Goal: Task Accomplishment & Management: Manage account settings

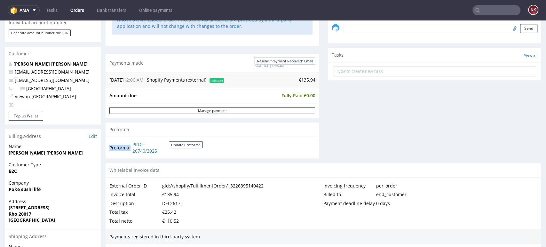
scroll to position [5, 0]
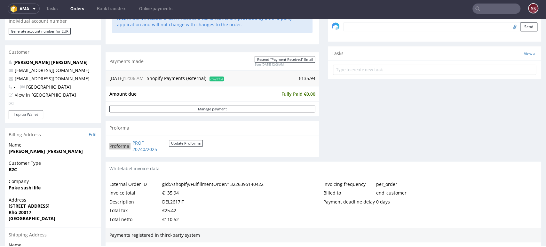
click at [489, 7] on input "text" at bounding box center [496, 9] width 48 height 10
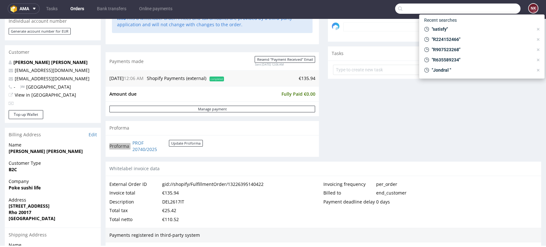
paste input "R207301533"
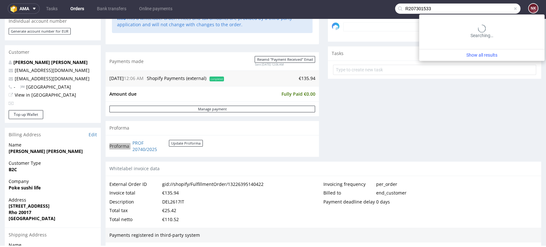
type input "R207301533"
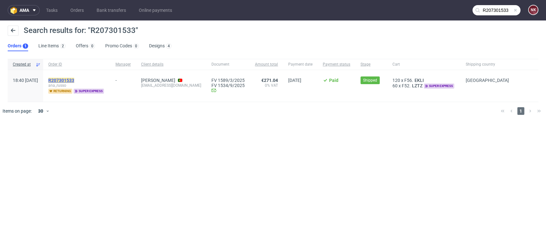
click at [74, 79] on mark "R207301533" at bounding box center [61, 80] width 26 height 5
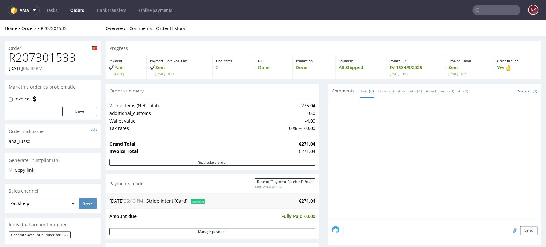
click at [521, 168] on div at bounding box center [435, 161] width 209 height 118
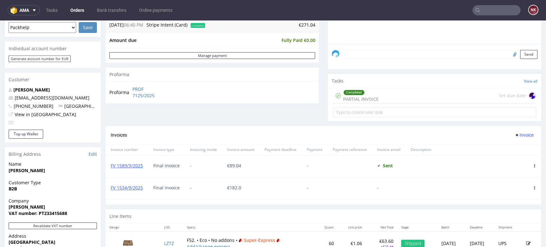
scroll to position [257, 0]
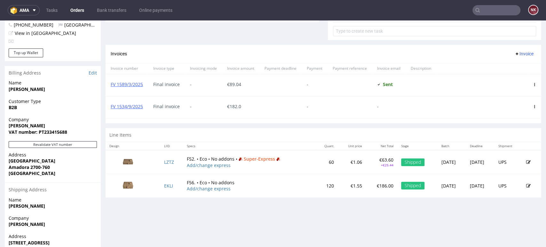
click at [77, 12] on link "Orders" at bounding box center [76, 10] width 21 height 10
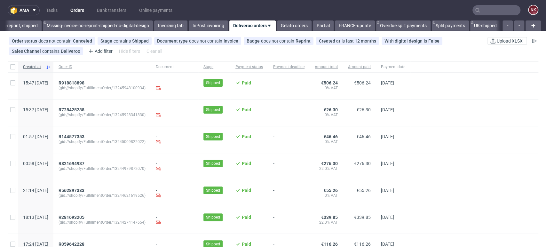
scroll to position [0, 1054]
click at [295, 30] on link "Gelato orders" at bounding box center [294, 25] width 35 height 10
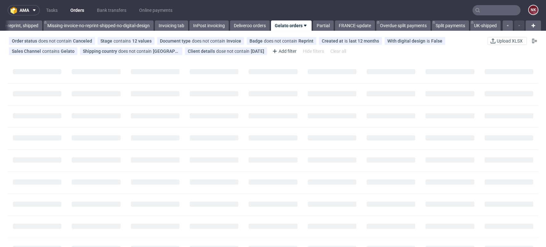
scroll to position [0, 1056]
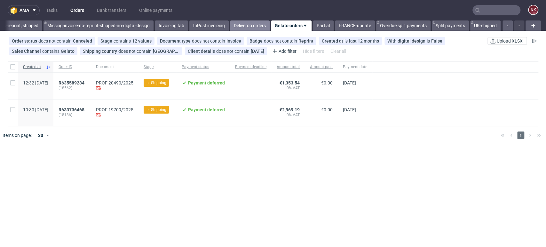
click at [249, 24] on link "Deliveroo orders" at bounding box center [250, 25] width 40 height 10
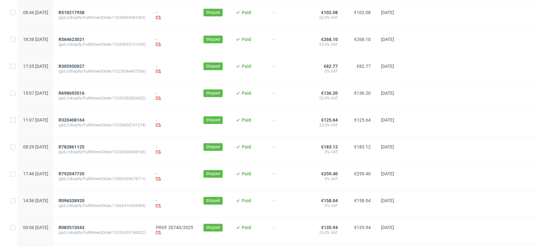
scroll to position [575, 0]
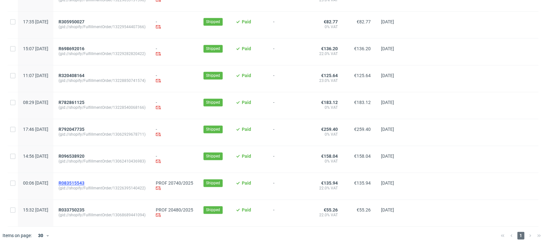
click at [84, 182] on span "R083515543" at bounding box center [71, 182] width 26 height 5
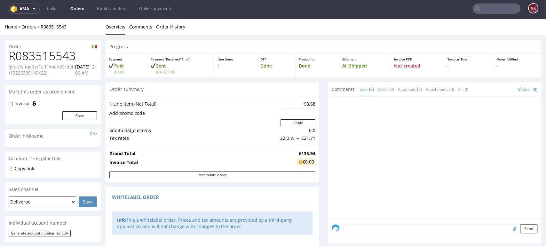
click at [514, 142] on div at bounding box center [435, 159] width 209 height 118
click at [524, 142] on div at bounding box center [435, 159] width 209 height 118
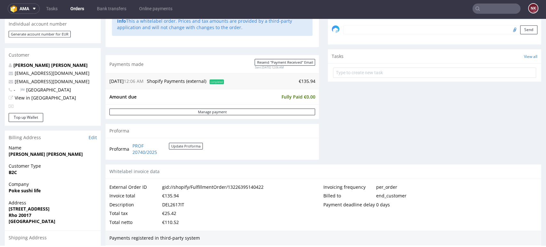
scroll to position [217, 0]
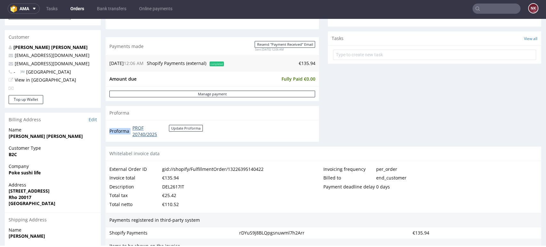
drag, startPoint x: 178, startPoint y: 136, endPoint x: 133, endPoint y: 128, distance: 46.3
click at [133, 128] on td "PROF 20740/2025 Update Proforma" at bounding box center [167, 131] width 72 height 14
copy tbody "Proforma"
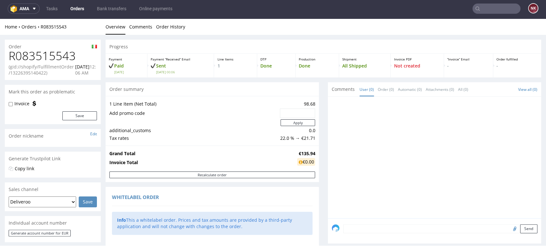
click at [48, 58] on h1 "R083515543" at bounding box center [53, 56] width 88 height 13
copy h1 "R083515543"
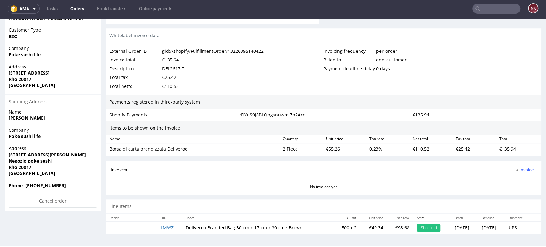
scroll to position [335, 0]
click at [499, 149] on div "€135.94" at bounding box center [517, 148] width 43 height 9
copy div "135.94"
click at [514, 167] on span "Invoice" at bounding box center [523, 169] width 19 height 5
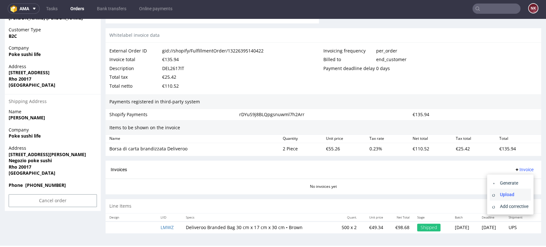
click at [505, 196] on span "Upload" at bounding box center [512, 194] width 31 height 6
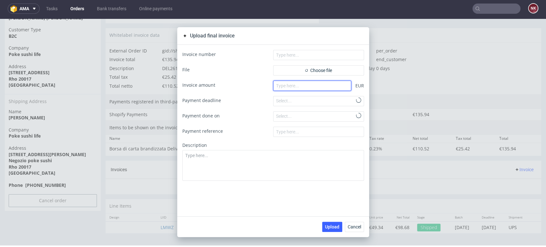
click at [316, 84] on input "number" at bounding box center [312, 86] width 78 height 10
type input "135.93"
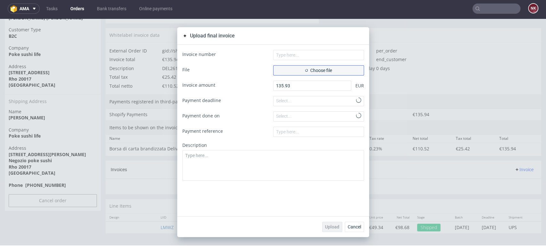
click at [308, 71] on span "Choose file" at bounding box center [318, 70] width 27 height 4
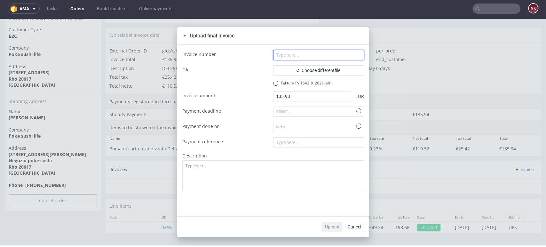
click at [310, 52] on input "text" at bounding box center [318, 55] width 91 height 10
type input "FV 1543/9/2025"
click at [328, 224] on span "Upload" at bounding box center [332, 226] width 14 height 4
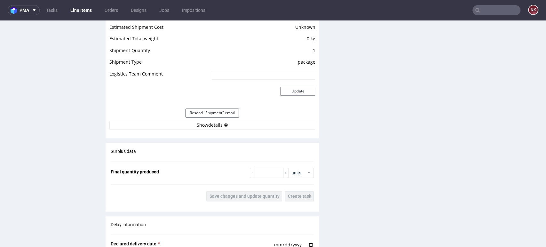
scroll to position [543, 0]
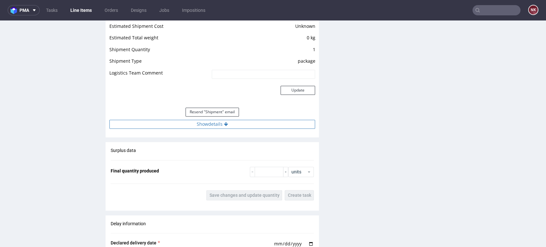
click at [265, 126] on button "Show details" at bounding box center [211, 124] width 205 height 9
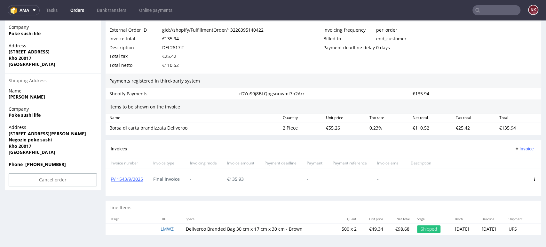
scroll to position [2, 0]
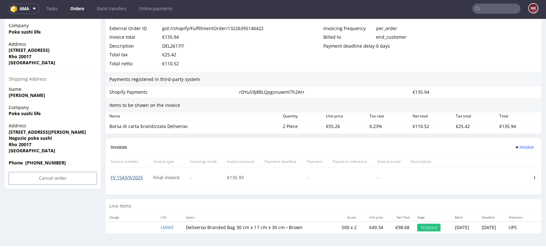
click at [136, 174] on link "FV 1543/9/2025" at bounding box center [127, 177] width 32 height 6
click at [76, 7] on link "Orders" at bounding box center [76, 9] width 21 height 10
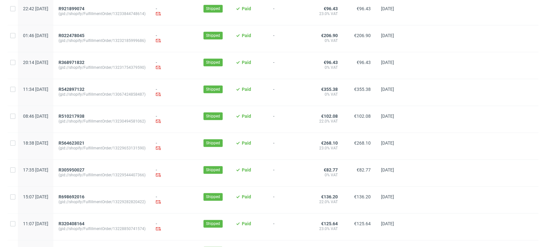
scroll to position [547, 0]
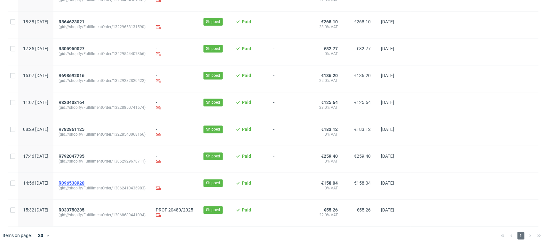
click at [84, 182] on span "R096538920" at bounding box center [71, 182] width 26 height 5
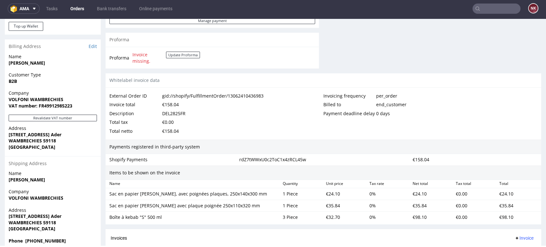
scroll to position [293, 0]
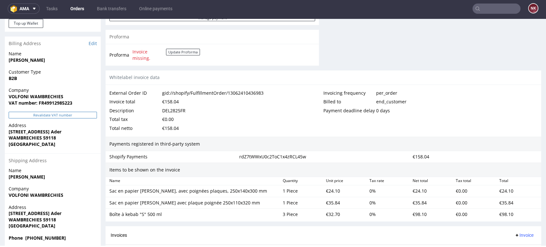
click at [60, 113] on button "Revalidate VAT number" at bounding box center [53, 115] width 88 height 7
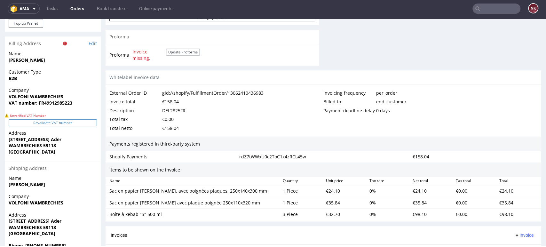
click at [61, 120] on button "Revalidate VAT number" at bounding box center [53, 122] width 88 height 7
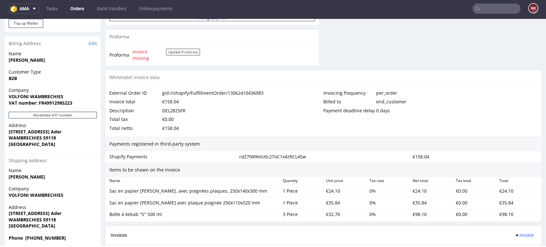
click at [522, 112] on div "Payment deadline delay 0 days" at bounding box center [430, 110] width 214 height 9
click at [77, 114] on button "Revalidate VAT number" at bounding box center [53, 115] width 88 height 7
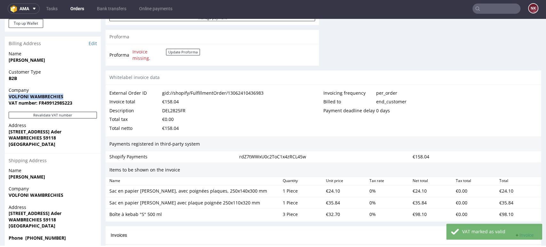
drag, startPoint x: 68, startPoint y: 95, endPoint x: 1, endPoint y: 96, distance: 66.5
click at [1, 96] on div "Order R096538920 (gid://shopify/FulfillmentOrder/13062410436983) 15.09.2025 02:…" at bounding box center [273, 57] width 546 height 630
copy strong "VOLFONI WAMBRECHIES"
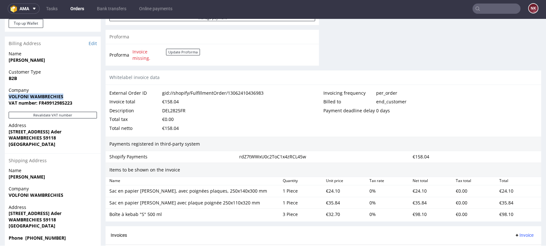
drag, startPoint x: 64, startPoint y: 96, endPoint x: 7, endPoint y: 97, distance: 57.5
click at [7, 97] on div "Company VOLFONI WAMBRECHIES VAT number: FR49912985223" at bounding box center [53, 99] width 96 height 25
copy strong "VOLFONI WAMBRECHIES"
click at [59, 103] on strong "VAT number: FR49912985223" at bounding box center [41, 103] width 64 height 6
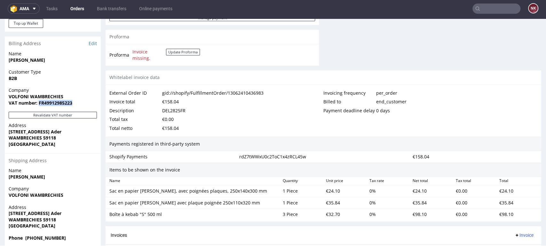
copy strong "FR49912985223"
drag, startPoint x: 66, startPoint y: 131, endPoint x: 6, endPoint y: 133, distance: 59.1
click at [6, 133] on div "Address 81 avenue clément Ader WAMBRECHIES 59118 France" at bounding box center [53, 137] width 96 height 31
copy strong "[STREET_ADDRESS] Ader"
click at [27, 136] on strong "WAMBRECHIES 59118" at bounding box center [32, 138] width 47 height 6
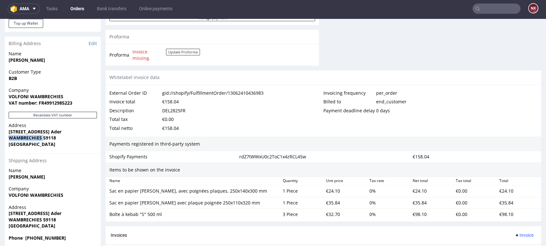
click at [27, 136] on strong "WAMBRECHIES 59118" at bounding box center [32, 138] width 47 height 6
copy strong "WAMBRECHIES"
click at [51, 138] on strong "WAMBRECHIES 59118" at bounding box center [32, 138] width 47 height 6
copy strong "59118"
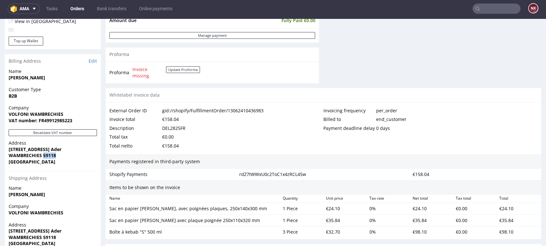
scroll to position [335, 0]
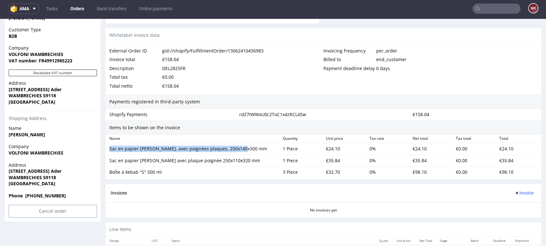
drag, startPoint x: 246, startPoint y: 146, endPoint x: 108, endPoint y: 148, distance: 137.8
click at [108, 148] on div "Sac en papier marron, avec poignées plaques, 250x140x300 mm" at bounding box center [193, 148] width 173 height 9
copy div "Sac en papier marron, avec poignées plaques, 250x140x300 mm"
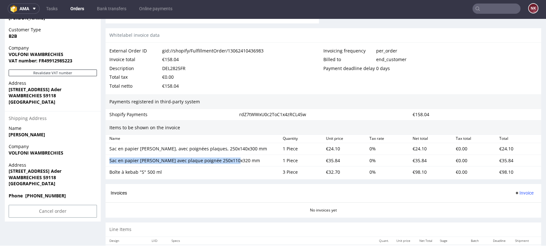
drag, startPoint x: 240, startPoint y: 161, endPoint x: 105, endPoint y: 162, distance: 135.8
click at [105, 162] on div "Order R096538920 (gid://shopify/FulfillmentOrder/13062410436983) 15.09.2025 02:…" at bounding box center [273, 15] width 546 height 630
copy div "Sac en papier marron avec plaque poignée 250x110x320 mm"
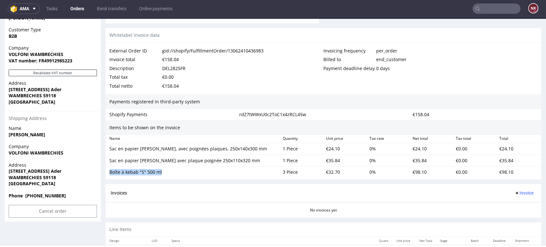
drag, startPoint x: 163, startPoint y: 171, endPoint x: 109, endPoint y: 173, distance: 53.4
click at [109, 173] on div "Boîte à kebab "S" 500 ml" at bounding box center [193, 172] width 168 height 6
copy div "Boîte à kebab "S" 500 ml"
click at [329, 149] on div "€24.10" at bounding box center [344, 148] width 43 height 9
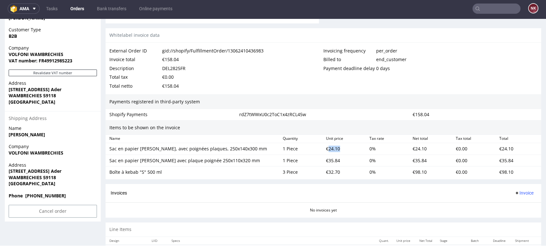
copy div "24.10"
click at [327, 159] on div "€35.84" at bounding box center [344, 160] width 43 height 9
click at [328, 173] on div "€32.70" at bounding box center [344, 171] width 43 height 9
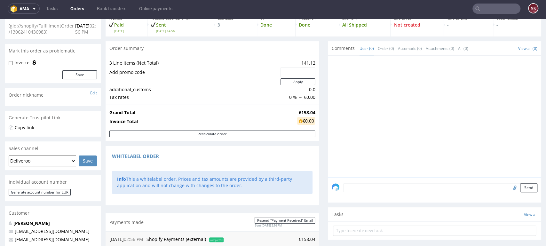
scroll to position [0, 0]
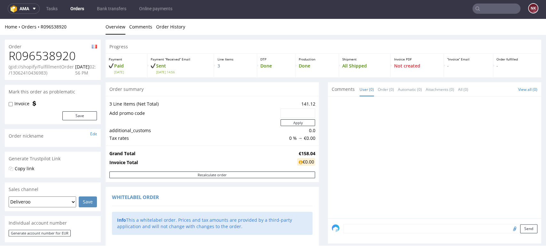
click at [60, 61] on h1 "R096538920" at bounding box center [53, 56] width 88 height 13
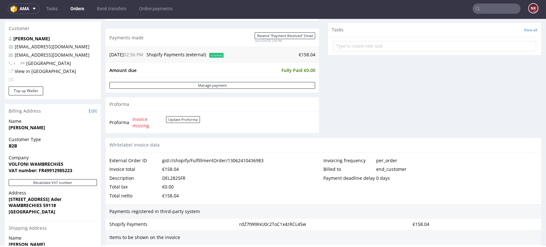
scroll to position [226, 0]
click at [171, 177] on div "DEL2825FR" at bounding box center [173, 177] width 23 height 9
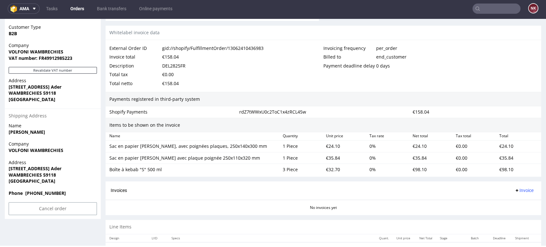
scroll to position [337, 0]
click at [172, 58] on div "€158.04" at bounding box center [170, 57] width 17 height 9
click at [521, 191] on span "Invoice" at bounding box center [523, 190] width 19 height 5
click at [507, 212] on span "Upload" at bounding box center [512, 215] width 31 height 6
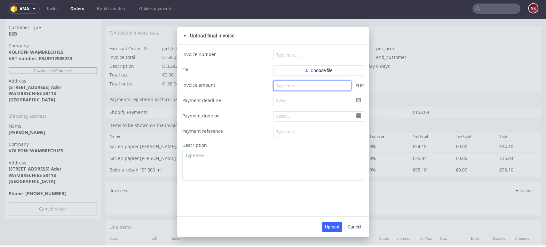
click at [311, 84] on input "number" at bounding box center [312, 86] width 78 height 10
paste input "158.04"
type input "158.04"
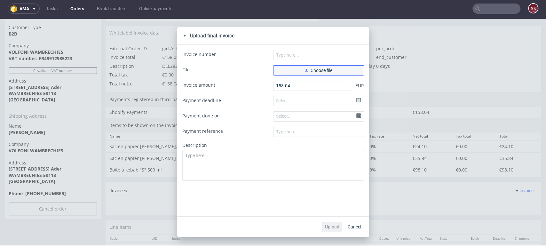
click at [325, 66] on button "Choose file" at bounding box center [318, 70] width 91 height 10
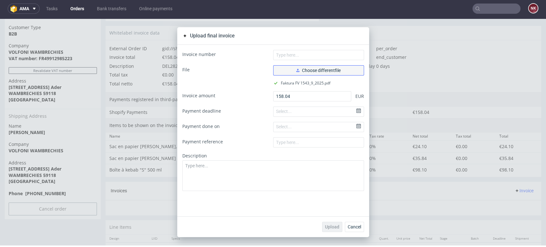
click at [301, 73] on span "Choose different file" at bounding box center [318, 70] width 44 height 4
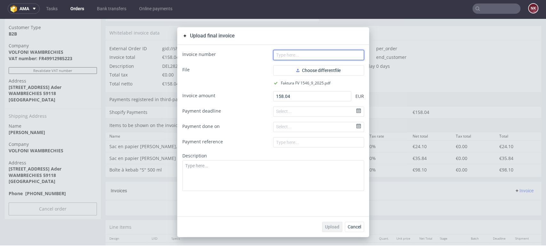
click at [297, 53] on input "text" at bounding box center [318, 55] width 91 height 10
type input "FV 1546/9/2025"
click at [328, 227] on span "Upload" at bounding box center [332, 226] width 14 height 4
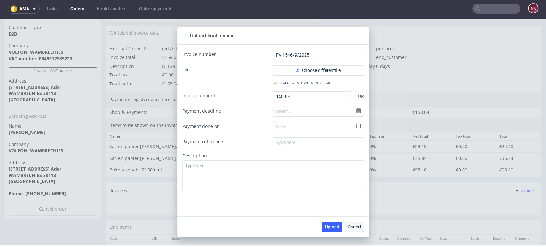
click at [353, 225] on span "Cancel" at bounding box center [353, 226] width 13 height 4
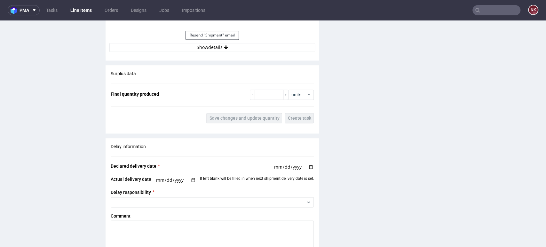
scroll to position [639, 0]
click at [260, 47] on button "Show details" at bounding box center [211, 47] width 205 height 9
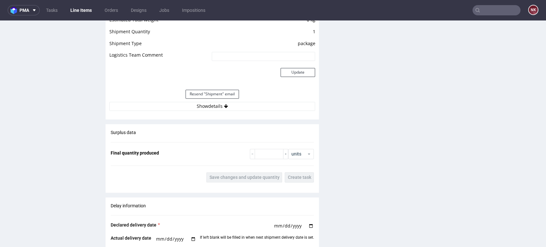
scroll to position [578, 0]
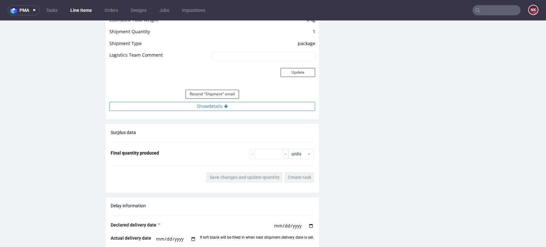
click at [258, 108] on button "Show details" at bounding box center [211, 106] width 205 height 9
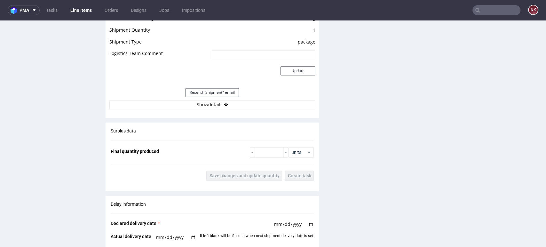
scroll to position [568, 0]
click at [244, 100] on button "Show details" at bounding box center [211, 104] width 205 height 9
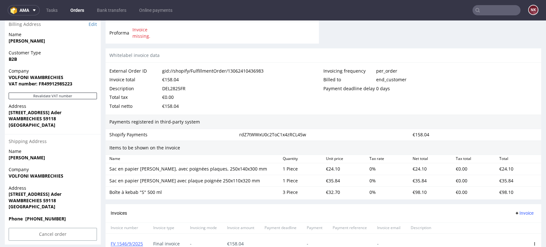
scroll to position [337, 0]
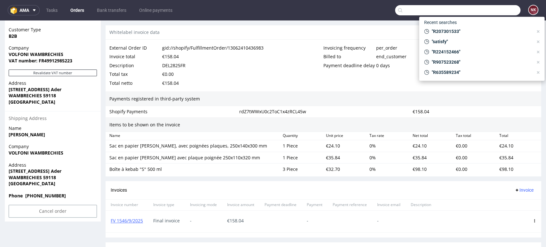
click at [496, 8] on input "text" at bounding box center [457, 10] width 125 height 10
paste input "R376525490 ("
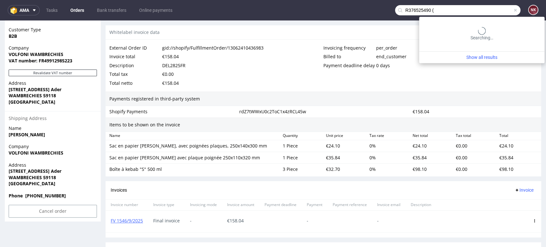
type input "R376525490 ("
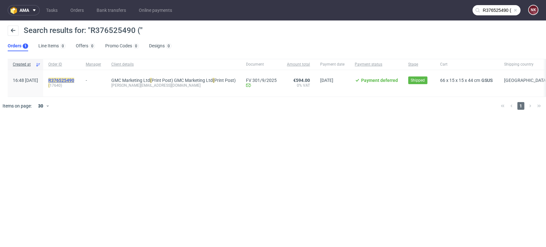
click at [74, 81] on mark "R376525490" at bounding box center [61, 80] width 26 height 5
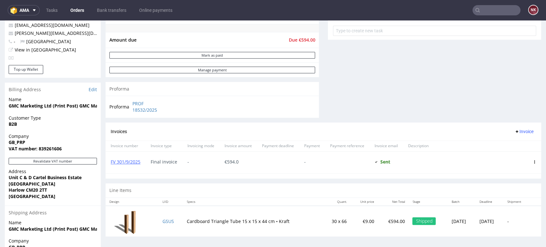
scroll to position [325, 0]
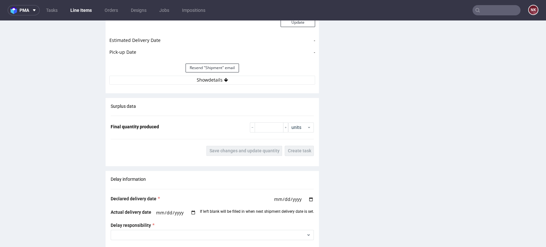
scroll to position [630, 0]
click at [246, 75] on button "Show details" at bounding box center [211, 79] width 205 height 9
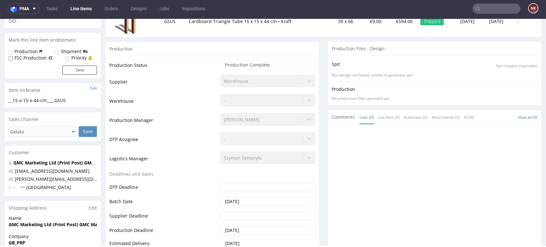
scroll to position [94, 0]
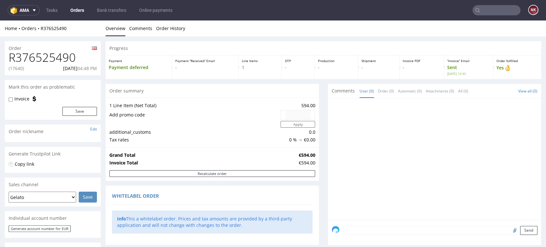
click at [81, 6] on link "Orders" at bounding box center [76, 10] width 21 height 10
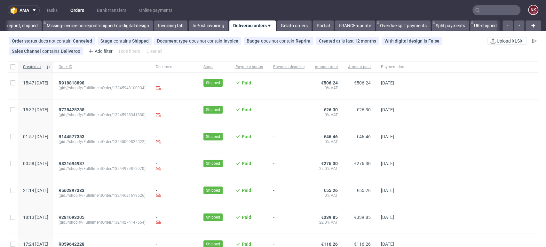
scroll to position [0, 1054]
click at [514, 23] on button "button" at bounding box center [519, 25] width 10 height 10
click at [511, 25] on div at bounding box center [512, 25] width 23 height 10
click at [282, 25] on link "Gelato orders" at bounding box center [294, 25] width 35 height 10
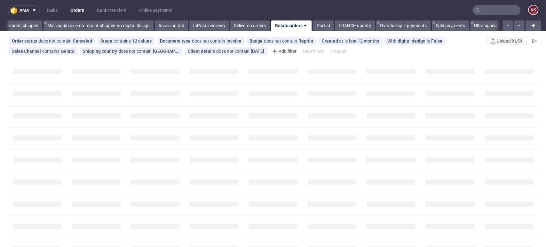
scroll to position [0, 1056]
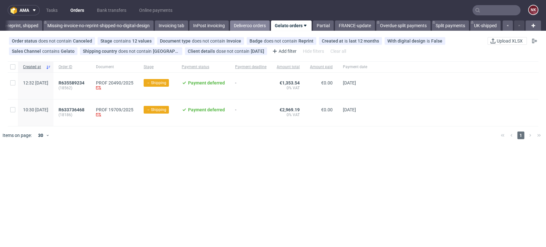
click at [245, 25] on link "Deliveroo orders" at bounding box center [250, 25] width 40 height 10
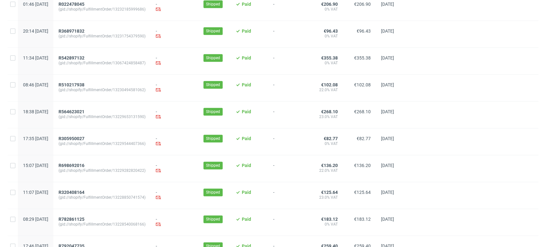
scroll to position [521, 0]
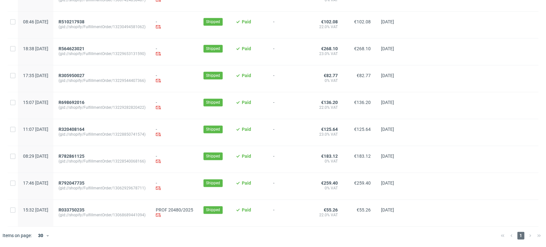
click at [89, 179] on div "R792047735 (gid://shopify/FulfillmentOrder/13062929678711)" at bounding box center [101, 186] width 97 height 27
click at [84, 183] on span "R792047735" at bounding box center [71, 182] width 26 height 5
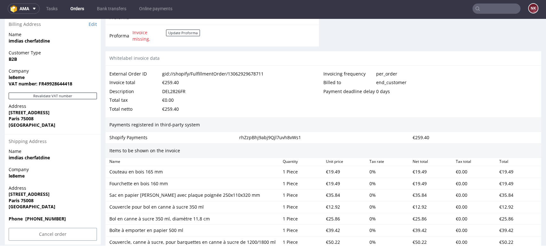
scroll to position [281, 0]
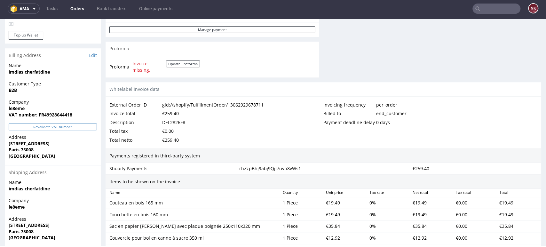
click at [47, 126] on button "Revalidate VAT number" at bounding box center [53, 126] width 88 height 7
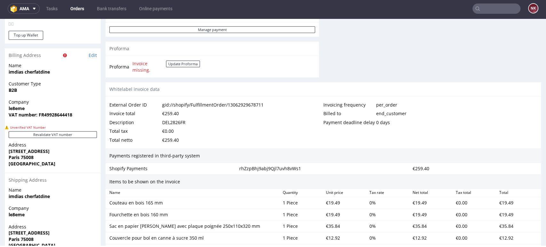
click at [508, 109] on div "Billed to end_customer" at bounding box center [430, 113] width 214 height 9
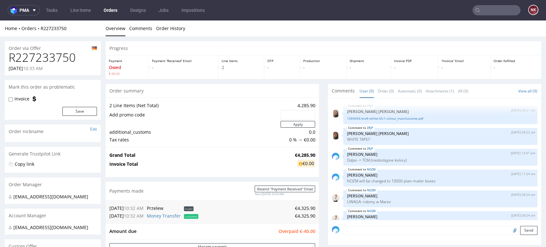
scroll to position [79, 0]
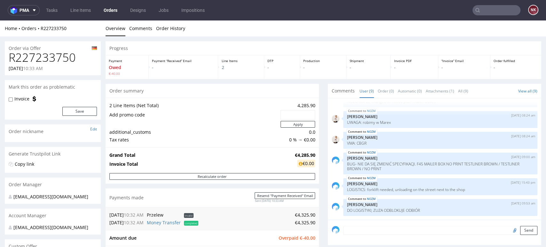
click at [317, 209] on div "Progress Payment Owed €-40.00 Payment “Received” Email - Line Items 2 DTP - Pro…" at bounding box center [322, 237] width 435 height 392
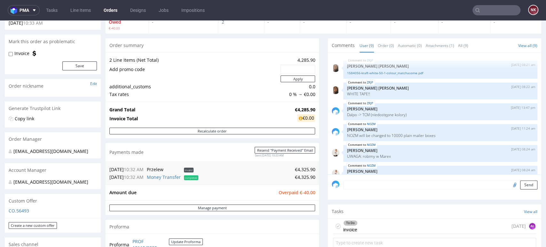
scroll to position [0, 0]
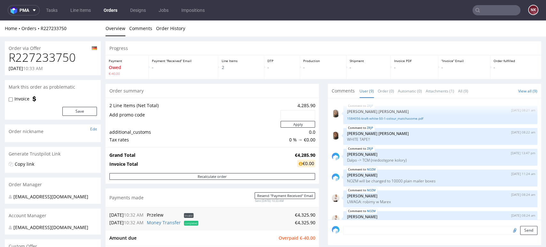
click at [58, 52] on h1 "R227233750" at bounding box center [53, 57] width 88 height 13
copy h1 "R227233750"
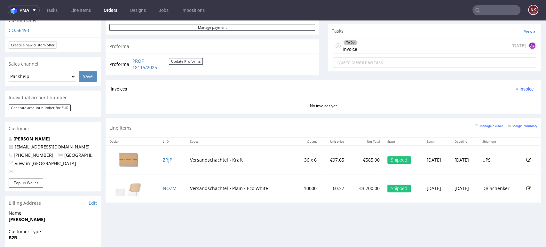
scroll to position [226, 0]
click at [184, 61] on button "Update Proforma" at bounding box center [186, 61] width 34 height 7
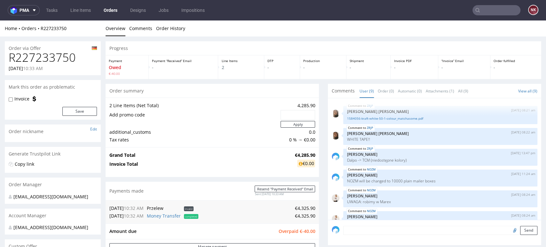
scroll to position [79, 0]
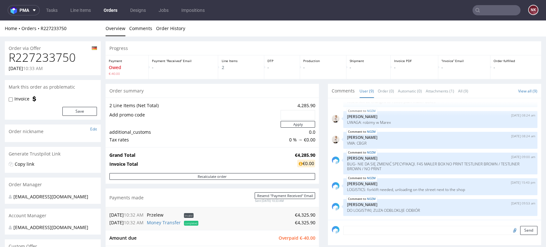
click at [512, 62] on p "Order fulfilled" at bounding box center [515, 60] width 44 height 4
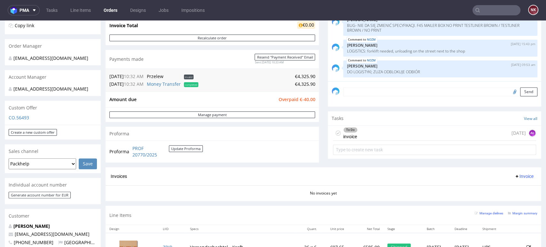
scroll to position [190, 0]
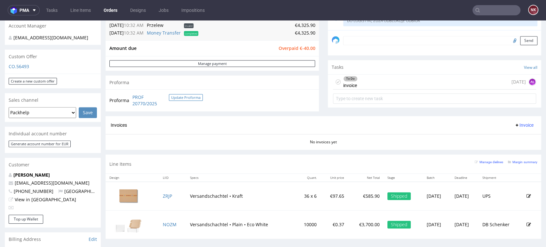
click at [183, 98] on button "Update Proforma" at bounding box center [186, 97] width 34 height 7
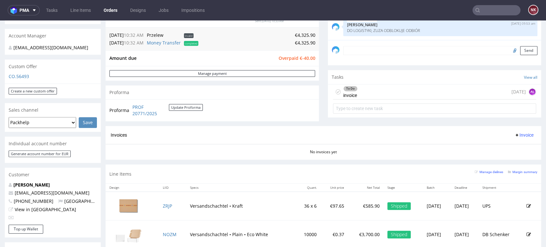
scroll to position [184, 0]
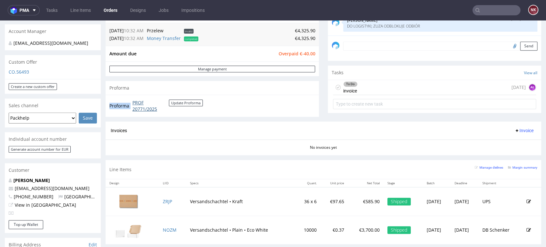
drag, startPoint x: 170, startPoint y: 115, endPoint x: 133, endPoint y: 103, distance: 39.5
click at [133, 103] on div "Proforma PROF 20771/2025 Update Proforma" at bounding box center [211, 106] width 213 height 22
click at [316, 127] on div "Invoices Invoice" at bounding box center [323, 131] width 425 height 8
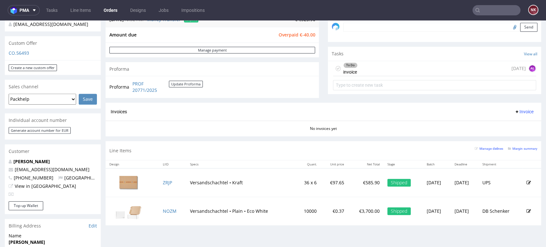
click at [362, 67] on div "To Do invoice [DATE] AŁ" at bounding box center [434, 68] width 203 height 15
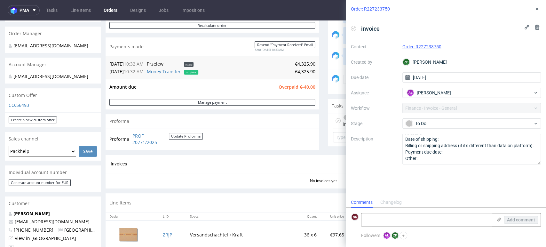
scroll to position [144, 0]
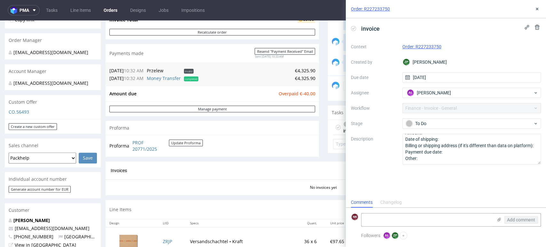
click at [540, 9] on div "Order: R227233750" at bounding box center [445, 9] width 200 height 18
click at [534, 10] on icon at bounding box center [536, 8] width 5 height 5
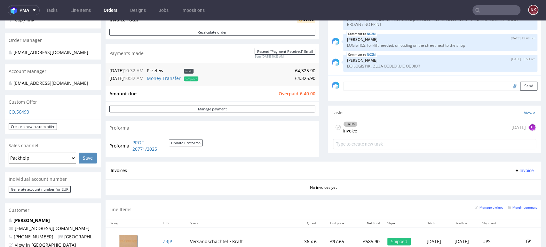
click at [514, 169] on span "Invoice" at bounding box center [523, 170] width 19 height 5
click at [502, 191] on li "Upload" at bounding box center [509, 196] width 41 height 12
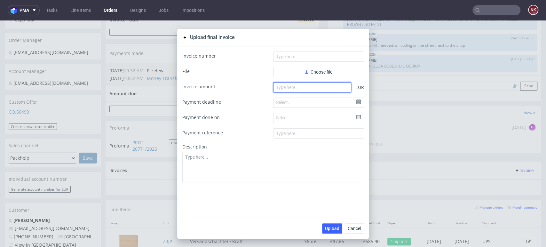
click at [330, 87] on input "number" at bounding box center [312, 87] width 78 height 10
paste input "4285.90"
type input "4285.90"
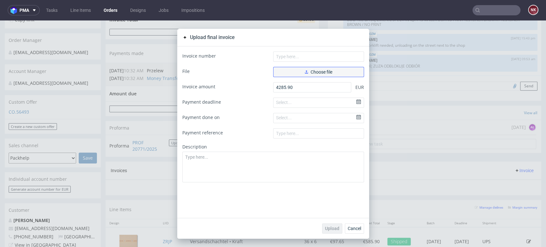
click at [309, 70] on span "Choose file" at bounding box center [318, 72] width 27 height 4
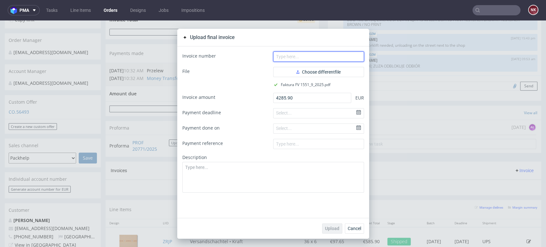
click at [303, 58] on input "text" at bounding box center [318, 56] width 91 height 10
type input "FV 1551/9/2025"
click at [330, 224] on button "Upload" at bounding box center [332, 228] width 20 height 10
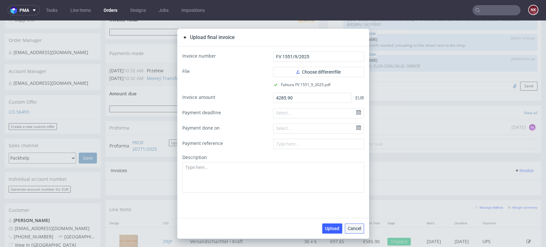
click at [355, 232] on button "Cancel" at bounding box center [354, 228] width 19 height 10
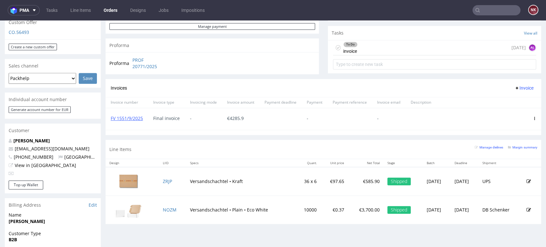
scroll to position [237, 0]
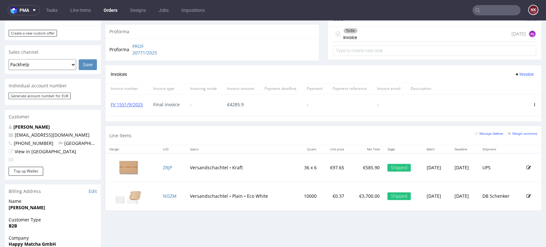
click at [364, 37] on div "To Do invoice [DATE] AŁ" at bounding box center [434, 34] width 203 height 15
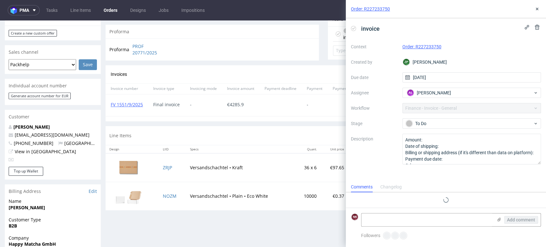
scroll to position [5, 0]
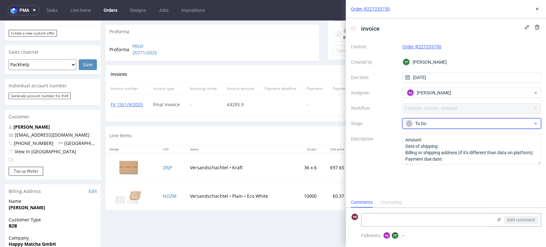
click at [434, 121] on div "To Do" at bounding box center [468, 123] width 127 height 7
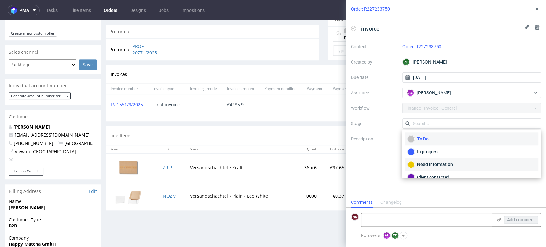
scroll to position [46, 0]
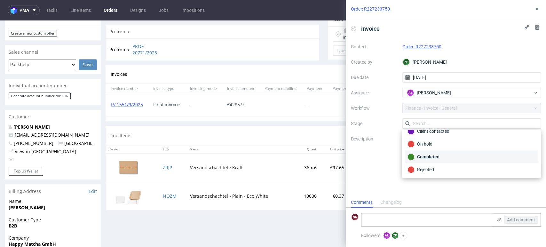
click at [422, 157] on div "Completed" at bounding box center [471, 156] width 128 height 7
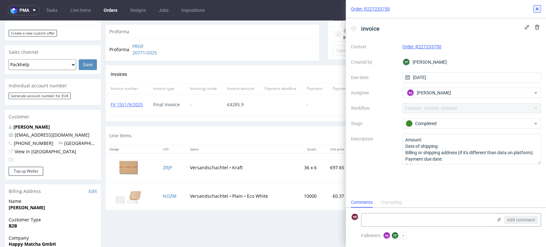
click at [538, 7] on icon at bounding box center [536, 8] width 5 height 5
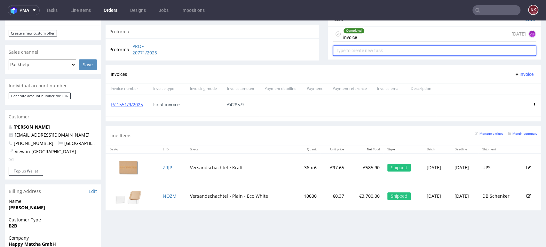
click at [363, 52] on input "text" at bounding box center [434, 50] width 203 height 10
type input "Refund"
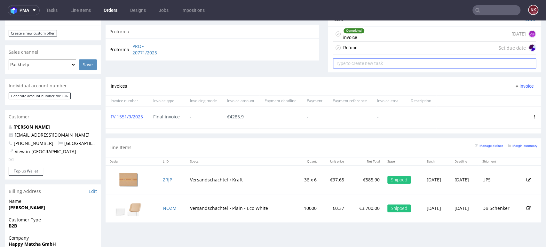
click at [363, 52] on div "Refund Set due date" at bounding box center [434, 48] width 203 height 13
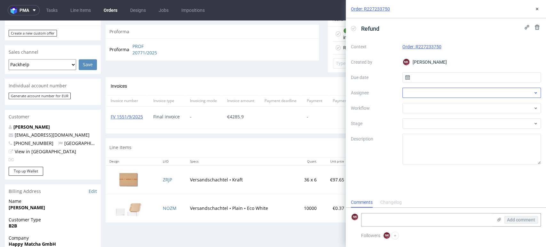
scroll to position [5, 0]
click at [430, 106] on div at bounding box center [471, 108] width 139 height 10
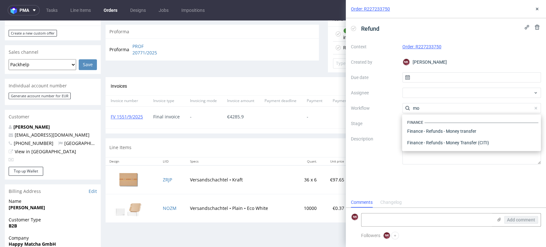
scroll to position [0, 0]
type input "money"
click at [442, 130] on div "Finance - Refunds - Money transfer" at bounding box center [471, 131] width 134 height 12
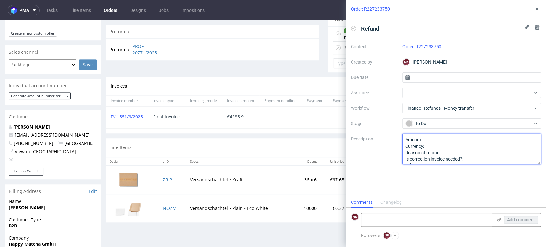
click at [441, 136] on textarea "Amount: Currency: Reason of refund: Is correction invoice needed?: Other:" at bounding box center [471, 149] width 139 height 31
click at [444, 147] on textarea "Amount: Currency: Reason of refund: Is correction invoice needed?: Other:" at bounding box center [471, 149] width 139 height 31
click at [447, 150] on textarea "Amount: Currency: Reason of refund: Is correction invoice needed?: Other:" at bounding box center [471, 149] width 139 height 31
type textarea "Amount: 40 Currency: EUR Reason of refund: overpayment (changes in specificatio…"
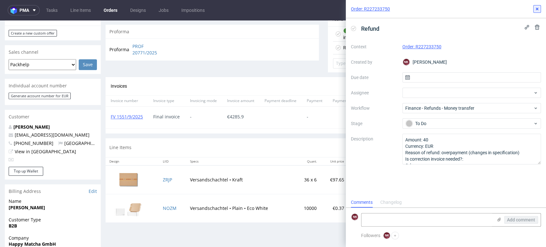
click at [537, 7] on icon at bounding box center [536, 8] width 5 height 5
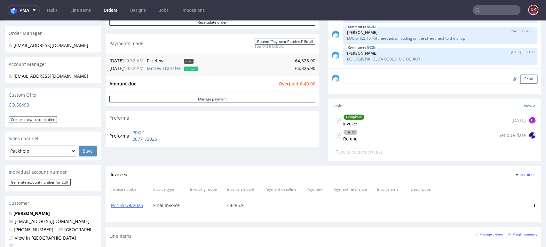
scroll to position [151, 0]
click at [373, 140] on div "To Do Refund Set due date" at bounding box center [434, 135] width 203 height 15
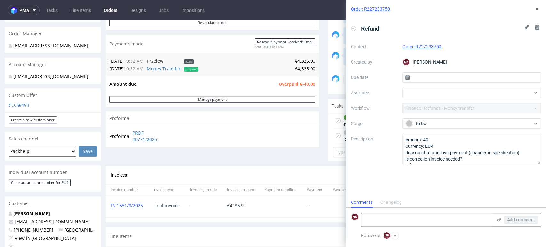
scroll to position [5, 0]
click at [534, 9] on icon at bounding box center [536, 8] width 5 height 5
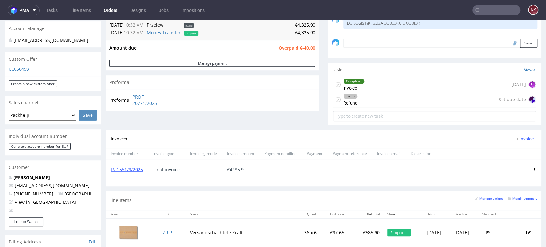
scroll to position [182, 0]
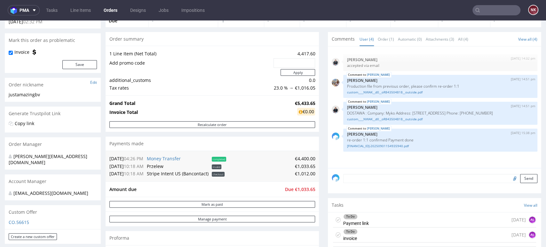
scroll to position [158, 0]
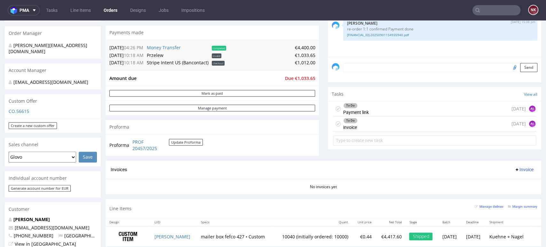
click at [373, 109] on div "To Do Payment link [DATE] AŁ" at bounding box center [434, 108] width 203 height 15
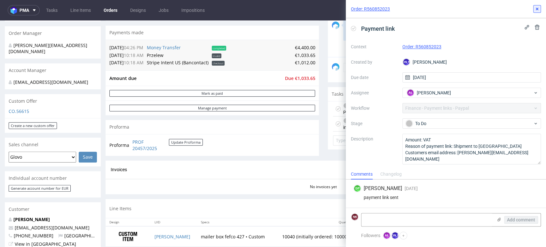
click at [536, 7] on icon at bounding box center [536, 8] width 5 height 5
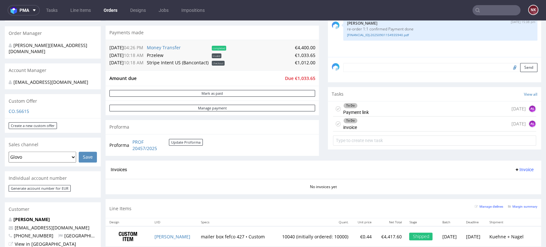
click at [507, 157] on div "Comments User (4) Order (1) Automatic (0) Attachments (3) All (4) View all (4) …" at bounding box center [434, 40] width 213 height 239
click at [189, 140] on button "Update Proforma" at bounding box center [186, 142] width 34 height 7
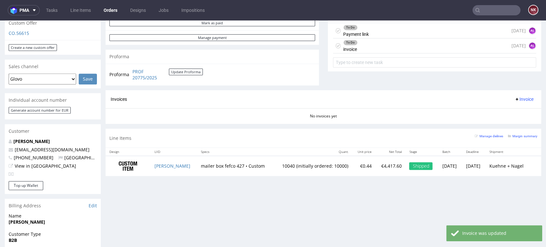
scroll to position [237, 0]
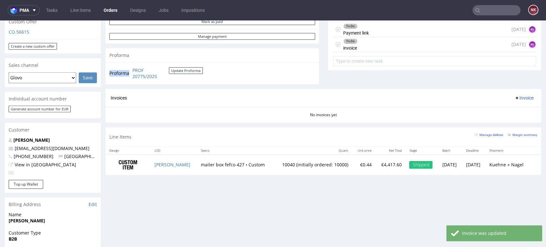
drag, startPoint x: 179, startPoint y: 78, endPoint x: 130, endPoint y: 72, distance: 50.0
click at [130, 72] on tr "Proforma PROF 20775/2025 Update Proforma" at bounding box center [156, 73] width 94 height 14
copy tbody "Proforma"
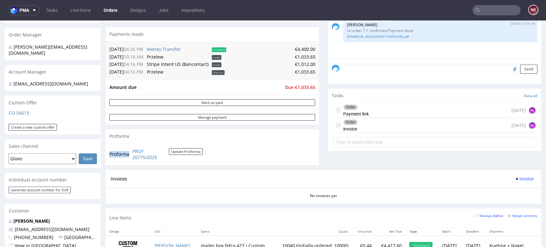
scroll to position [175, 0]
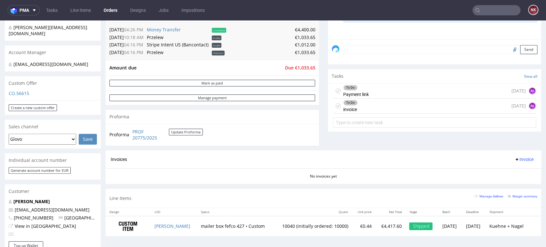
click at [298, 30] on td "€4,400.00" at bounding box center [271, 30] width 87 height 8
copy td "4,400.00"
click at [382, 89] on div "To Do Payment link 2 days ago AŁ" at bounding box center [434, 90] width 203 height 15
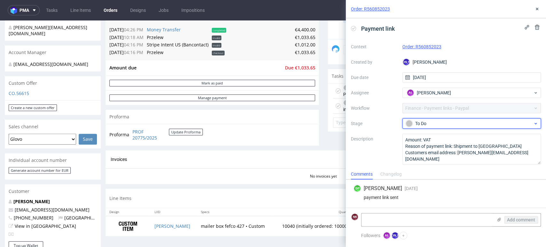
click at [444, 123] on div "To Do" at bounding box center [468, 123] width 127 height 7
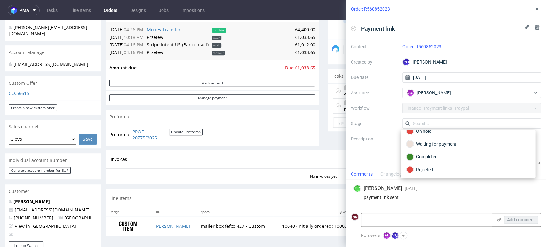
scroll to position [46, 0]
click at [435, 141] on div "Waiting for payment" at bounding box center [468, 143] width 124 height 7
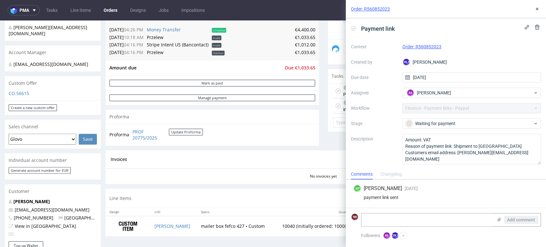
click at [530, 196] on div "payment link sent" at bounding box center [445, 197] width 185 height 5
click at [534, 11] on icon at bounding box center [536, 8] width 5 height 5
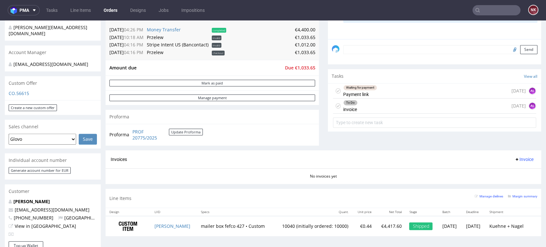
click at [516, 160] on span "Invoice" at bounding box center [523, 159] width 19 height 5
click at [509, 184] on span "Upload" at bounding box center [512, 185] width 31 height 6
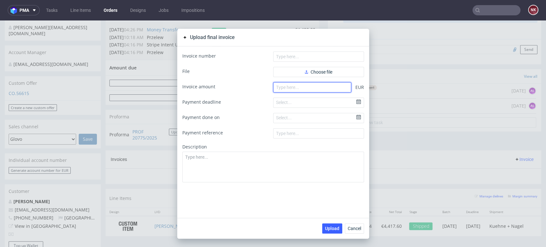
click at [321, 85] on input "number" at bounding box center [312, 87] width 78 height 10
paste input "5433.65"
type input "5433.65"
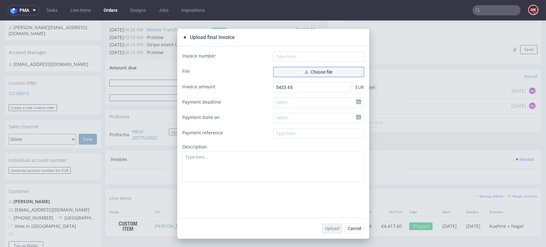
click at [314, 72] on span "Choose file" at bounding box center [318, 72] width 27 height 4
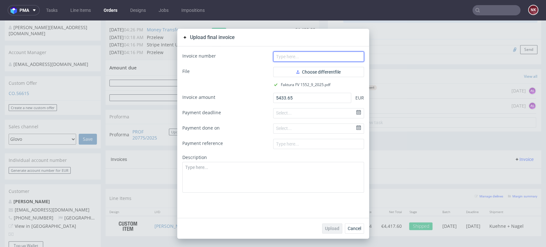
click at [310, 58] on input "text" at bounding box center [318, 56] width 91 height 10
type input "FV 1552/9/2025"
click at [329, 224] on button "Upload" at bounding box center [332, 228] width 20 height 10
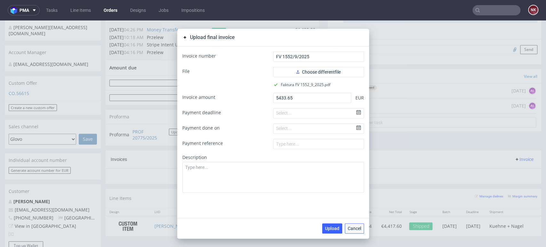
click at [350, 226] on span "Cancel" at bounding box center [353, 228] width 13 height 4
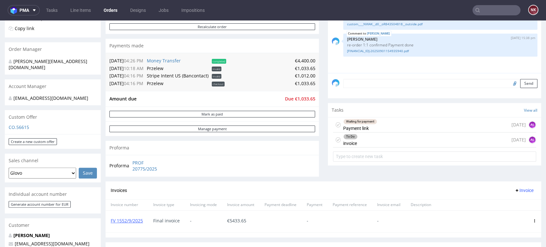
scroll to position [185, 0]
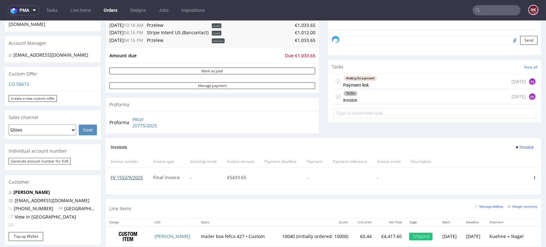
click at [123, 177] on link "FV 1552/9/2025" at bounding box center [127, 177] width 32 height 6
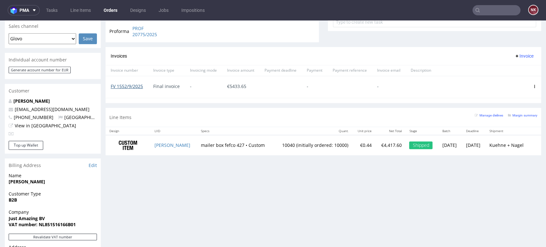
scroll to position [276, 0]
click at [532, 87] on icon at bounding box center [533, 85] width 3 height 3
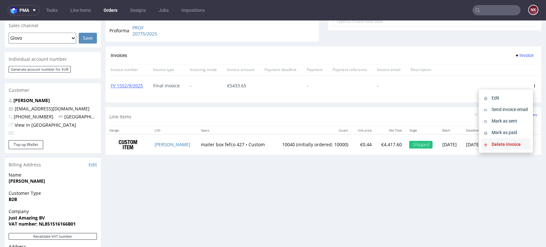
click at [498, 142] on span "Delete invoice" at bounding box center [508, 144] width 39 height 6
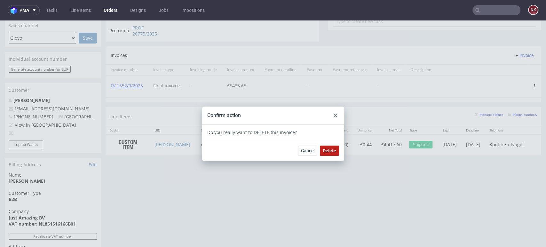
click at [323, 149] on span "Delete" at bounding box center [328, 150] width 13 height 4
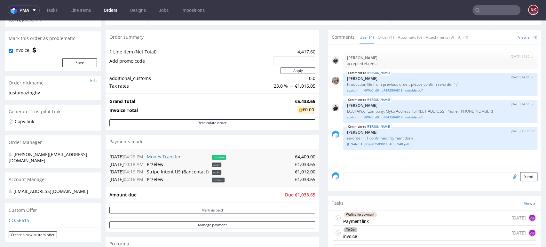
scroll to position [47, 0]
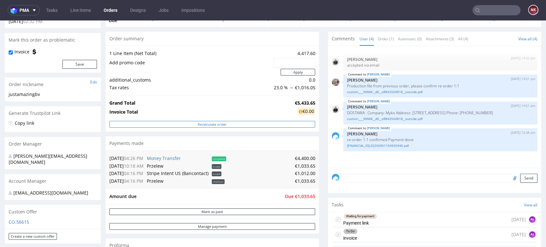
click at [228, 124] on button "Recalculate order" at bounding box center [211, 124] width 205 height 7
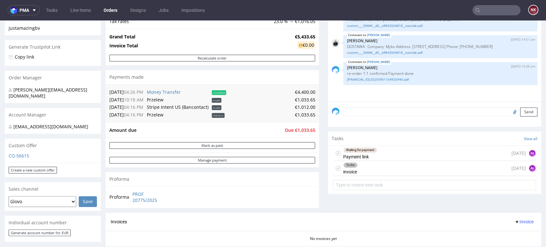
click at [391, 152] on div "Waiting for payment Payment link [DATE] AŁ" at bounding box center [434, 153] width 203 height 15
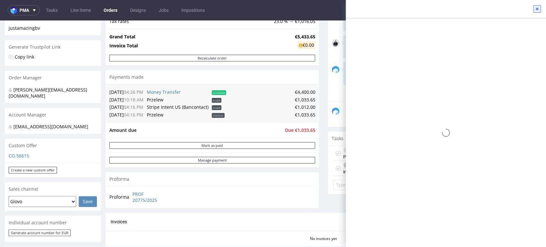
click at [536, 7] on icon at bounding box center [536, 8] width 5 height 5
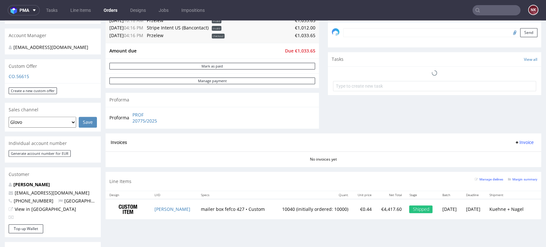
scroll to position [225, 0]
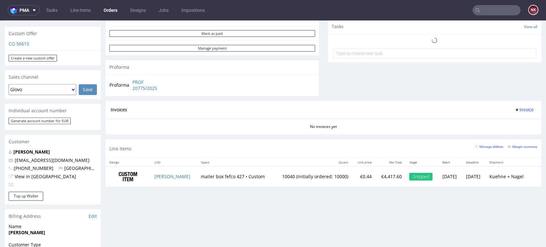
click at [517, 110] on span "Invoice" at bounding box center [523, 109] width 19 height 5
click at [512, 133] on span "Upload" at bounding box center [512, 135] width 31 height 6
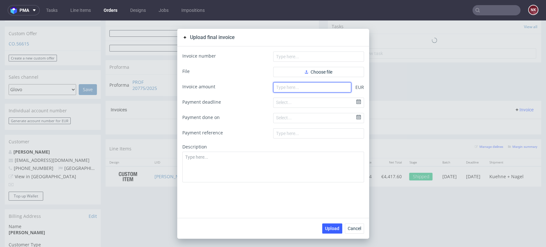
click at [331, 87] on input "number" at bounding box center [312, 87] width 78 height 10
paste input "1012.00"
type input "1012.00"
click at [312, 80] on form "Invoice number File Choose file Invoice amount 1012.00 EUR Payment deadline Sel…" at bounding box center [273, 116] width 182 height 131
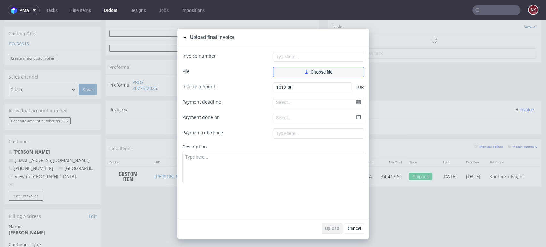
click at [311, 70] on span "Choose file" at bounding box center [318, 72] width 27 height 4
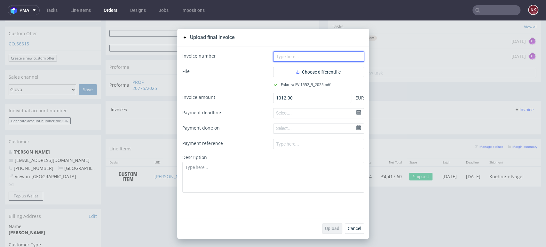
click at [296, 56] on input "text" at bounding box center [318, 56] width 91 height 10
type input "FV 1552/9/2025"
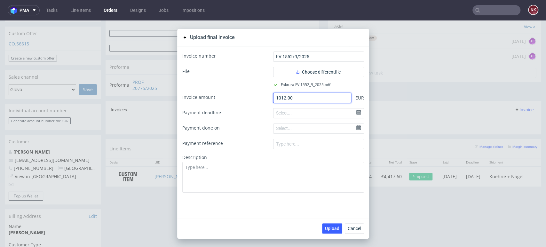
drag, startPoint x: 296, startPoint y: 100, endPoint x: 238, endPoint y: 97, distance: 57.9
click at [238, 97] on div "Invoice amount 1012.00 EUR" at bounding box center [273, 98] width 182 height 10
paste input "54"
type input "5412.00"
click at [329, 230] on span "Upload" at bounding box center [332, 228] width 14 height 4
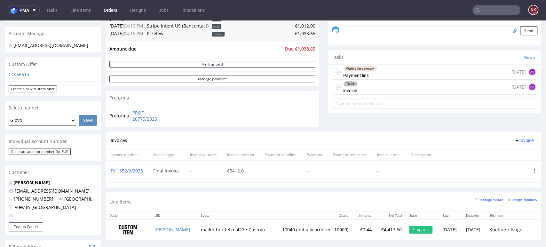
scroll to position [197, 0]
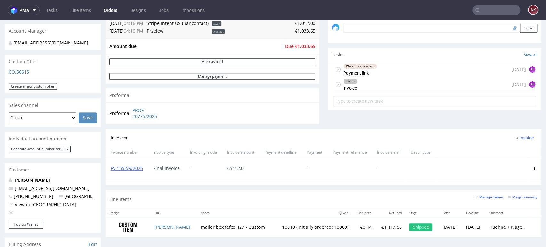
click at [523, 118] on div "Comments User (4) Order (1) Automatic (0) Attachments (3) All (4) View all (4) …" at bounding box center [434, 5] width 213 height 247
click at [412, 81] on div "To Do invoice today AŁ" at bounding box center [434, 84] width 203 height 15
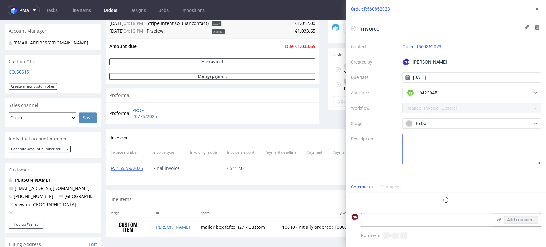
scroll to position [5, 0]
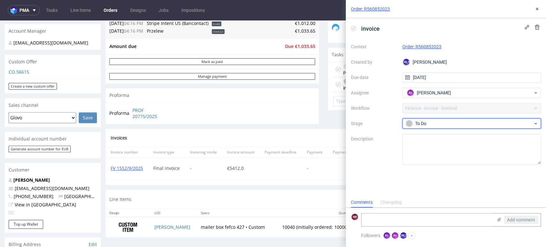
click at [445, 124] on div "To Do" at bounding box center [468, 123] width 127 height 7
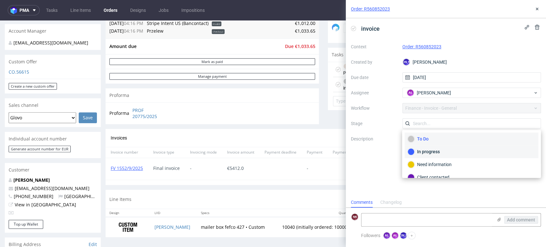
scroll to position [46, 0]
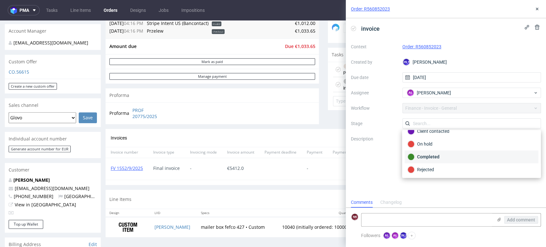
click at [432, 158] on div "Completed" at bounding box center [471, 156] width 128 height 7
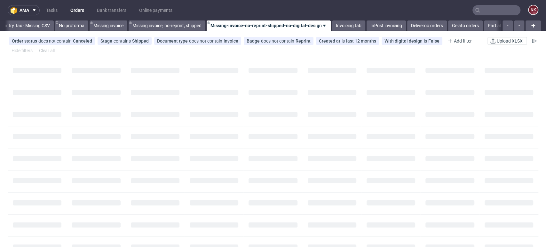
scroll to position [0, 905]
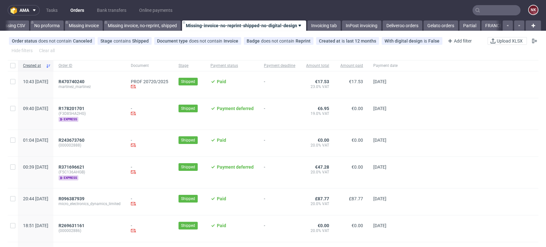
click at [481, 9] on input "text" at bounding box center [496, 10] width 48 height 10
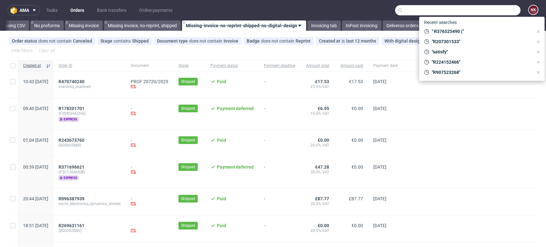
paste input "SATISFY"
type input "SATISFY"
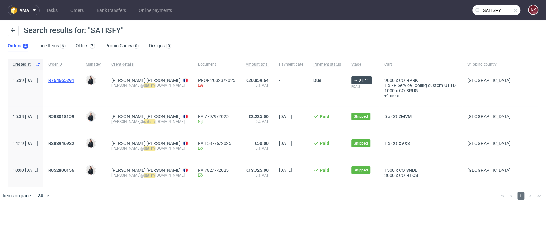
click at [74, 79] on span "R764665291" at bounding box center [61, 80] width 26 height 5
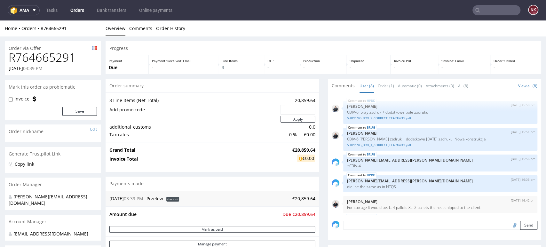
scroll to position [71, 0]
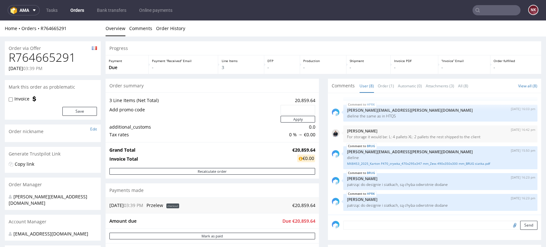
click at [50, 63] on h1 "R764665291" at bounding box center [53, 57] width 88 height 13
copy h1 "R764665291"
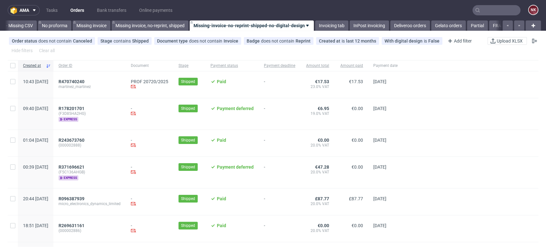
scroll to position [0, 905]
click at [116, 7] on link "Bank transfers" at bounding box center [111, 10] width 37 height 10
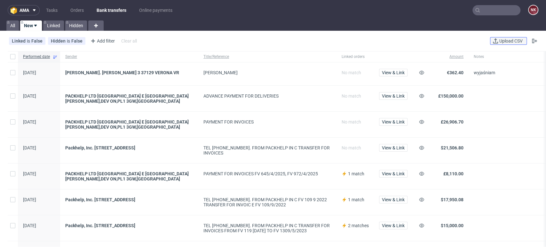
click at [504, 42] on span "Upload CSV" at bounding box center [511, 41] width 26 height 4
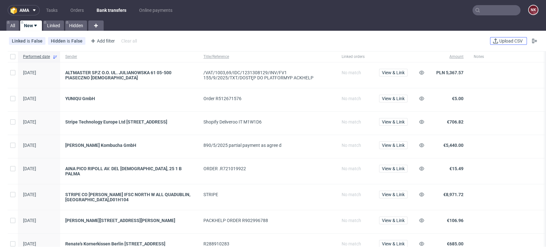
scroll to position [35, 0]
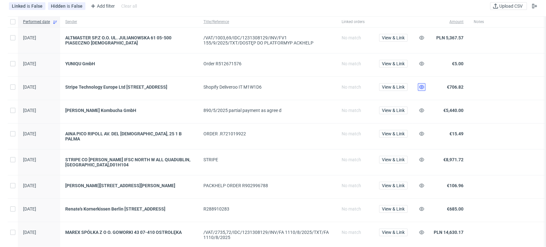
click at [422, 86] on icon at bounding box center [421, 86] width 5 height 5
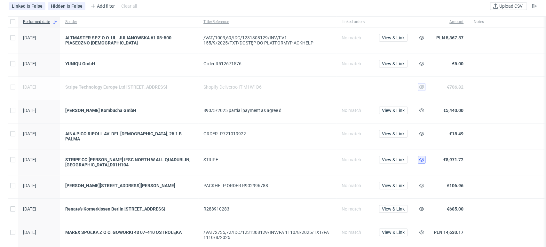
click at [422, 157] on icon at bounding box center [421, 159] width 5 height 5
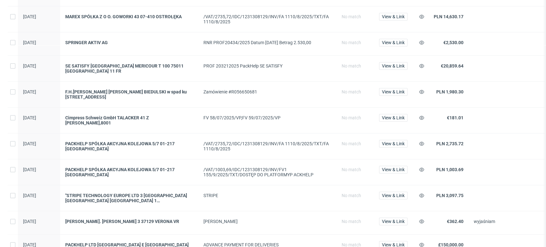
scroll to position [251, 0]
click at [419, 142] on icon at bounding box center [421, 143] width 5 height 5
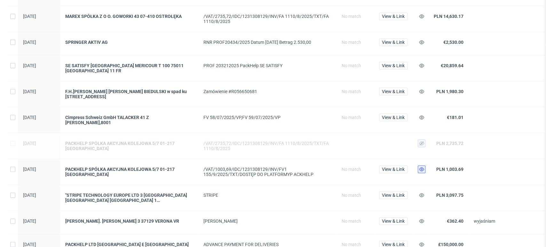
click at [422, 168] on use at bounding box center [421, 169] width 5 height 4
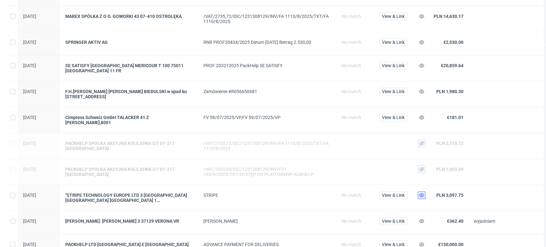
click at [419, 192] on icon at bounding box center [421, 194] width 5 height 5
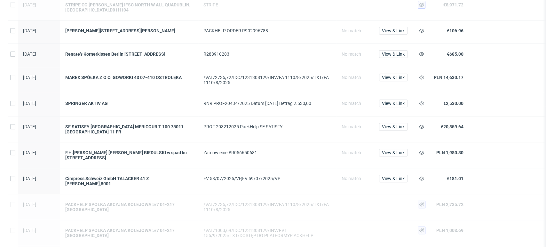
scroll to position [180, 0]
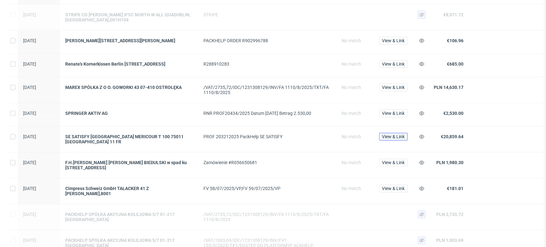
click at [399, 138] on span "View & Link" at bounding box center [393, 136] width 23 height 4
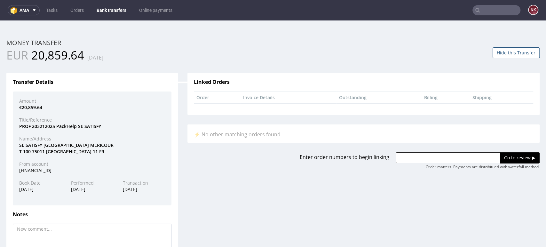
click at [38, 143] on div "SE SATISFY RUE DE LA FOLIE MERICOUR T 100 75011 PARIS 11 FR" at bounding box center [91, 148] width 155 height 12
copy div "SATISFY"
click at [416, 157] on input "text" at bounding box center [447, 157] width 105 height 11
paste input "R764665291"
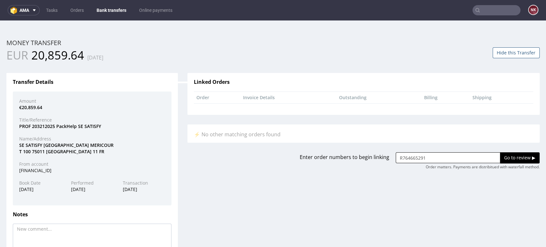
type input "R764665291"
click at [511, 157] on input "Go to review ▶" at bounding box center [519, 157] width 40 height 11
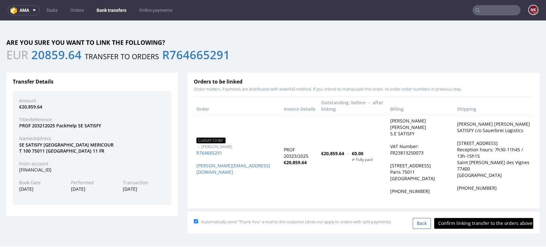
click at [469, 227] on input "Confirm linking transfer to the orders above" at bounding box center [483, 223] width 99 height 11
type input "In progress..."
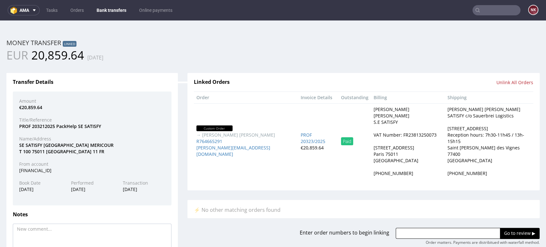
click at [513, 58] on div "EUR 20,859.64 26.09.2025" at bounding box center [273, 55] width 542 height 16
click at [111, 7] on link "Bank transfers" at bounding box center [111, 10] width 37 height 10
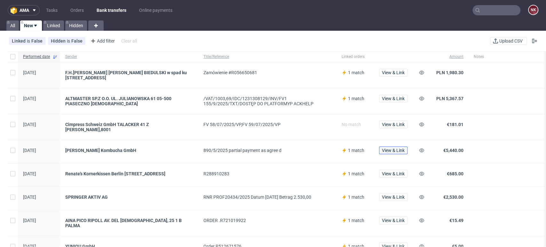
click at [388, 149] on span "View & Link" at bounding box center [393, 150] width 23 height 4
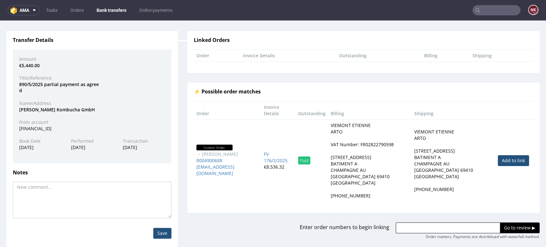
scroll to position [45, 0]
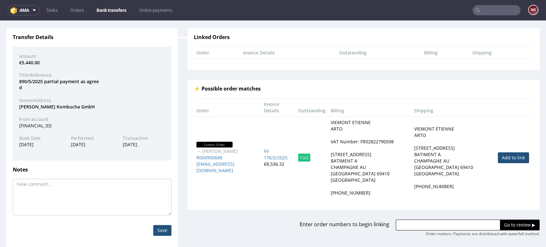
click at [498, 152] on link "Add to link" at bounding box center [512, 157] width 31 height 11
type input "R004900688"
click at [504, 219] on input "Go to review ▶" at bounding box center [519, 224] width 40 height 11
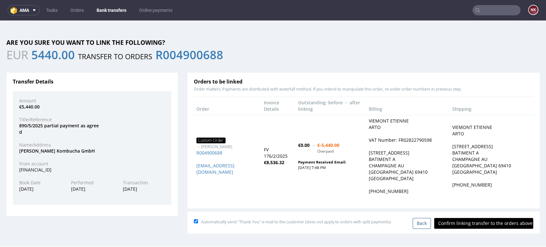
scroll to position [0, 0]
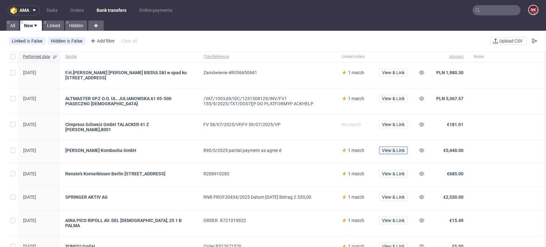
click at [391, 148] on span "View & Link" at bounding box center [393, 150] width 23 height 4
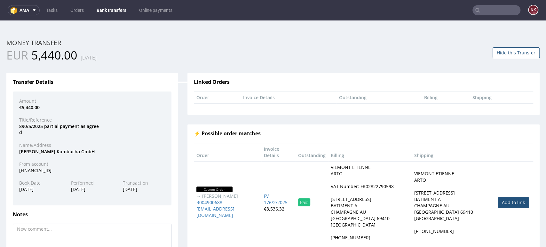
scroll to position [51, 0]
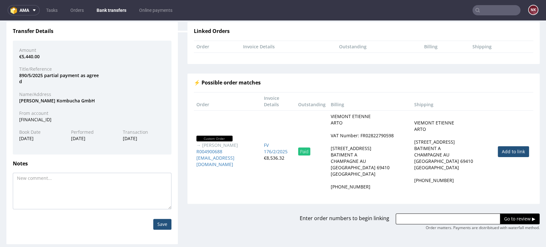
click at [407, 213] on input "text" at bounding box center [447, 218] width 105 height 11
paste input "R311535431"
type input "R311535431"
click at [499, 213] on input "Go to review ▶" at bounding box center [519, 218] width 40 height 11
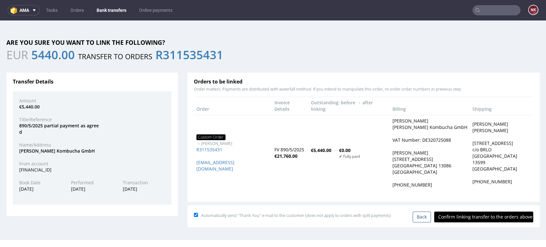
scroll to position [0, 0]
click at [487, 211] on input "Confirm linking transfer to the orders above" at bounding box center [483, 216] width 99 height 11
type input "In progress..."
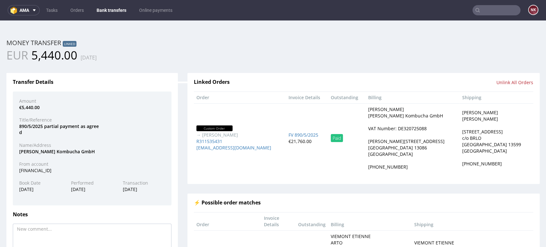
click at [120, 11] on link "Bank transfers" at bounding box center [111, 10] width 37 height 10
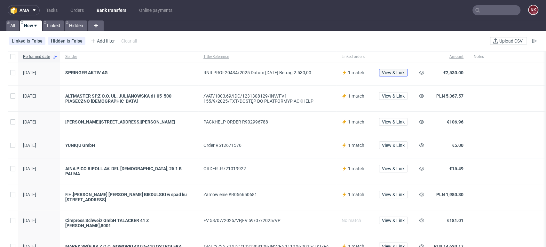
click at [393, 73] on span "View & Link" at bounding box center [393, 72] width 23 height 4
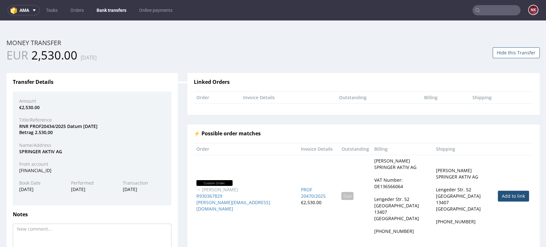
scroll to position [41, 0]
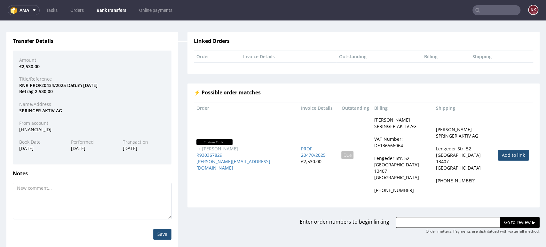
click at [497, 150] on link "Add to link" at bounding box center [512, 155] width 31 height 11
type input "R930367829"
click at [505, 217] on input "Go to review ▶" at bounding box center [519, 222] width 40 height 11
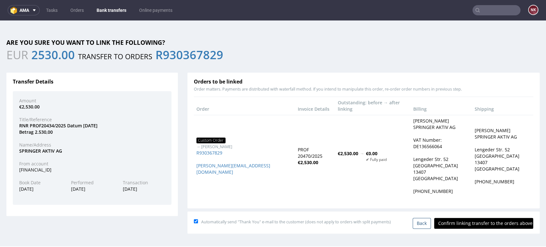
scroll to position [0, 0]
click at [505, 218] on input "Confirm linking transfer to the orders above" at bounding box center [483, 223] width 99 height 11
type input "In progress..."
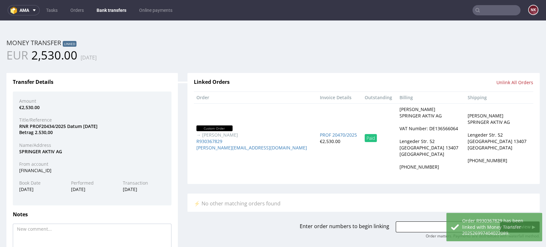
click at [110, 12] on link "Bank transfers" at bounding box center [111, 10] width 37 height 10
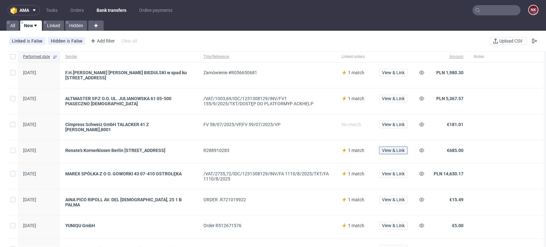
click at [396, 148] on span "View & Link" at bounding box center [393, 150] width 23 height 4
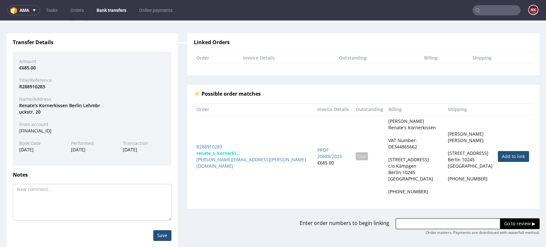
scroll to position [40, 0]
click at [497, 153] on link "Add to link" at bounding box center [512, 156] width 31 height 11
type input "R288910283"
click at [499, 218] on input "Go to review ▶" at bounding box center [519, 223] width 40 height 11
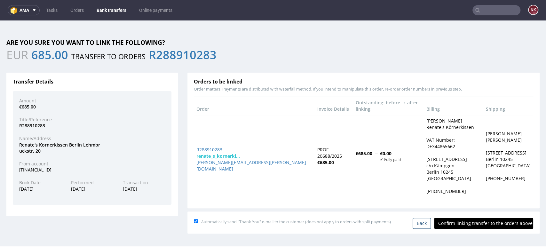
scroll to position [0, 0]
click at [484, 218] on input "Confirm linking transfer to the orders above" at bounding box center [483, 223] width 99 height 11
type input "In progress..."
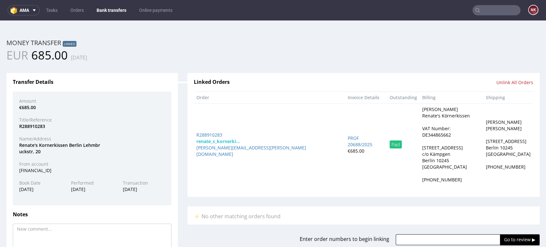
click at [112, 4] on nav "ama Tasks Orders Bank transfers Online payments NK" at bounding box center [273, 10] width 546 height 20
click at [106, 7] on link "Bank transfers" at bounding box center [111, 10] width 37 height 10
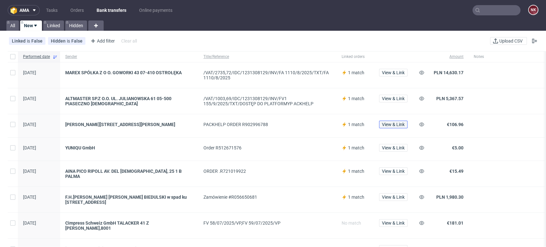
click at [396, 126] on span "View & Link" at bounding box center [393, 124] width 23 height 4
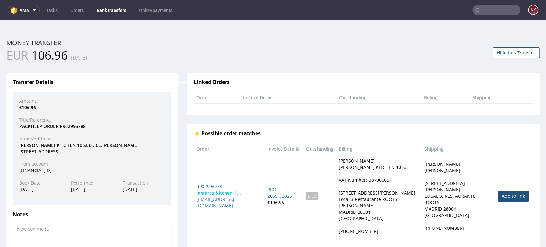
scroll to position [51, 0]
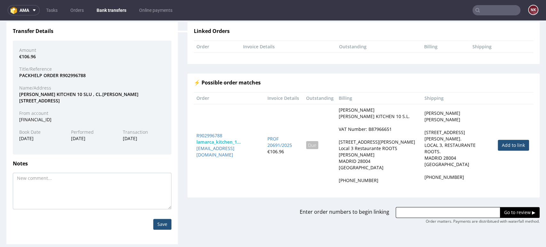
click at [503, 145] on link "Add to link" at bounding box center [512, 145] width 31 height 11
type input "R902996788"
click at [504, 207] on input "Go to review ▶" at bounding box center [519, 212] width 40 height 11
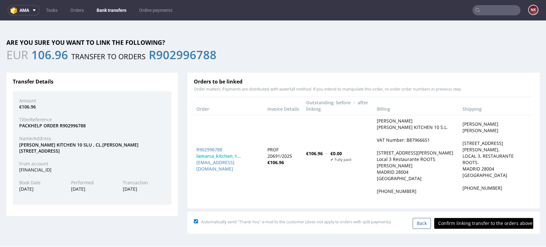
scroll to position [0, 0]
click at [465, 218] on input "Confirm linking transfer to the orders above" at bounding box center [483, 223] width 99 height 11
type input "In progress..."
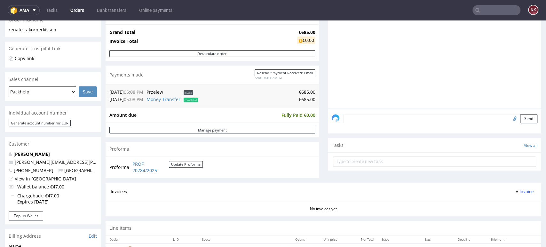
scroll to position [113, 0]
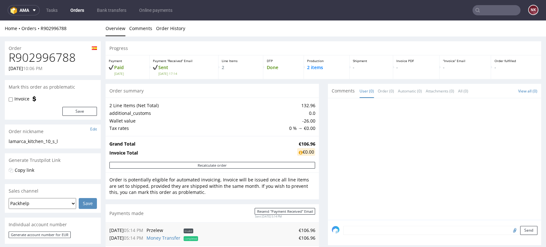
click at [81, 9] on link "Orders" at bounding box center [76, 10] width 21 height 10
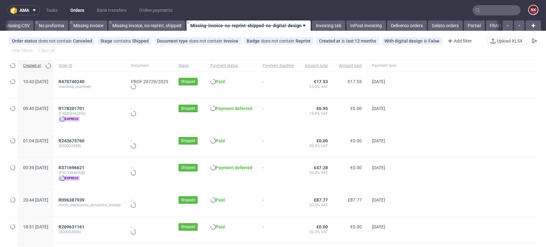
scroll to position [0, 905]
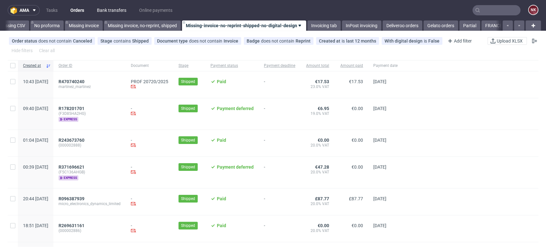
click at [114, 7] on link "Bank transfers" at bounding box center [111, 10] width 37 height 10
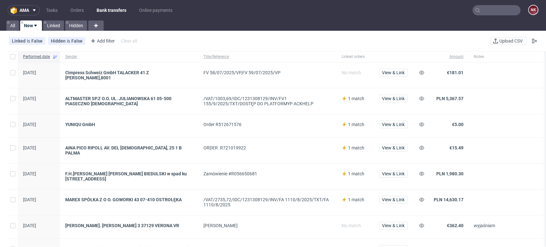
click at [398, 91] on div "View & Link" at bounding box center [393, 101] width 39 height 26
click at [389, 96] on span "View & Link" at bounding box center [393, 98] width 23 height 4
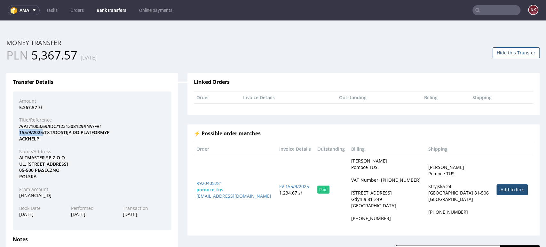
drag, startPoint x: 43, startPoint y: 132, endPoint x: 19, endPoint y: 131, distance: 24.0
click at [19, 131] on div "/VAT/1003,69/IDC/1231308129/INV/FV1 155/9/2025/TXT/DOSTĘP DO PLATFORMYP ACKHELP" at bounding box center [91, 132] width 155 height 19
copy div "155/9/2025"
click at [511, 51] on button "Hide this Transfer" at bounding box center [515, 52] width 47 height 11
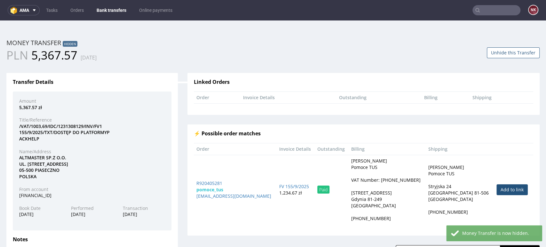
click at [106, 8] on link "Bank transfers" at bounding box center [111, 10] width 37 height 10
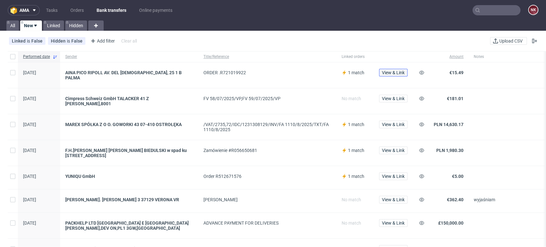
click at [393, 69] on button "View & Link" at bounding box center [393, 73] width 28 height 8
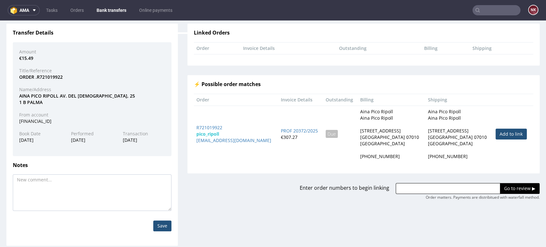
scroll to position [51, 0]
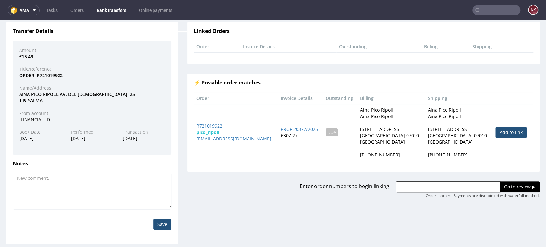
click at [503, 130] on link "Add to link" at bounding box center [510, 132] width 31 height 11
type input "R721019922"
click at [501, 186] on input "Go to review ▶" at bounding box center [519, 186] width 40 height 11
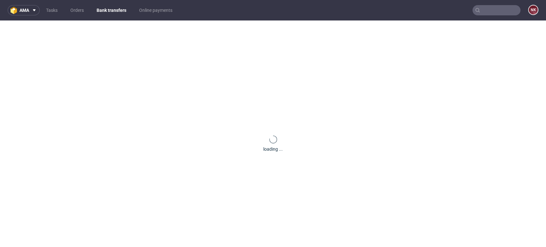
scroll to position [0, 0]
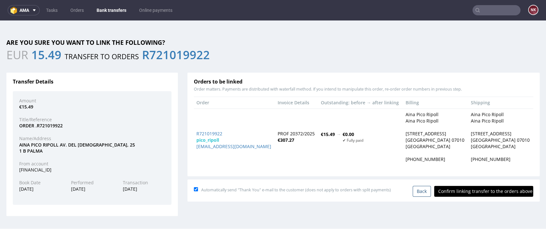
click at [473, 195] on input "Confirm linking transfer to the orders above" at bounding box center [483, 191] width 99 height 11
type input "In progress..."
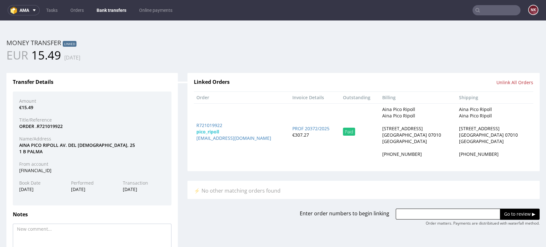
click at [110, 7] on link "Bank transfers" at bounding box center [111, 10] width 37 height 10
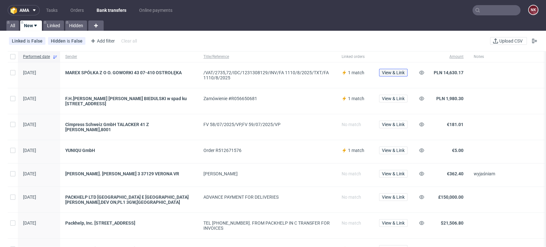
click at [394, 71] on span "View & Link" at bounding box center [393, 72] width 23 height 4
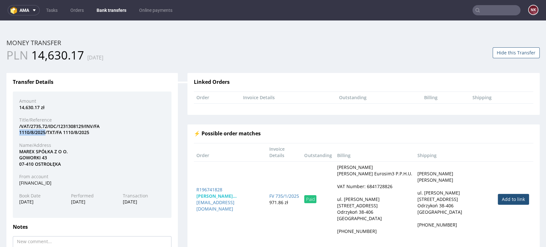
drag, startPoint x: 45, startPoint y: 133, endPoint x: 19, endPoint y: 133, distance: 25.9
click at [19, 133] on div "/VAT/2735,72/IDC/1231308129/INV/FA 1110/8/2025/TXT/FA 1110/8/2025" at bounding box center [91, 129] width 155 height 12
copy div "1110/8/2025"
click at [502, 50] on button "Hide this Transfer" at bounding box center [515, 52] width 47 height 11
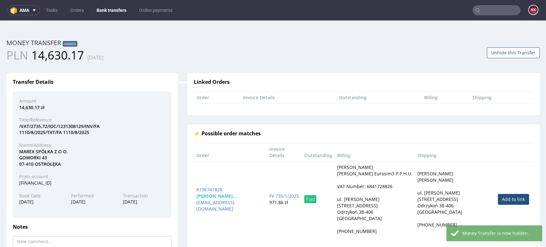
click at [111, 8] on link "Bank transfers" at bounding box center [111, 10] width 37 height 10
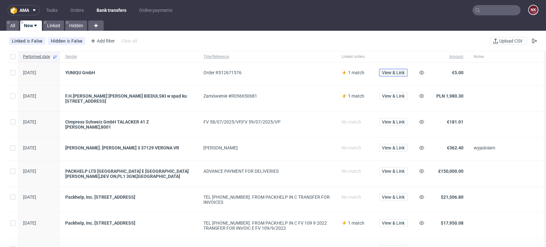
click at [394, 74] on span "View & Link" at bounding box center [393, 72] width 23 height 4
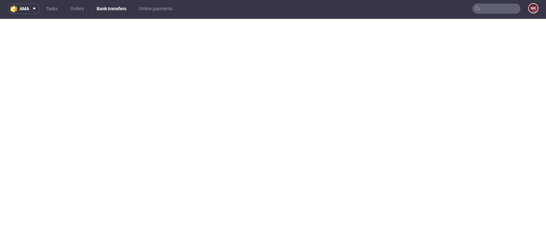
scroll to position [2, 0]
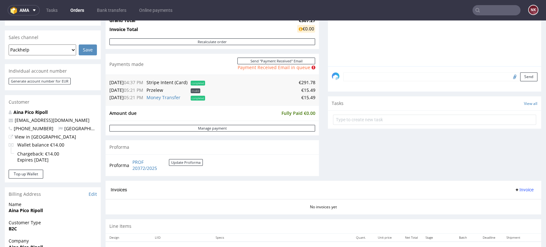
scroll to position [153, 0]
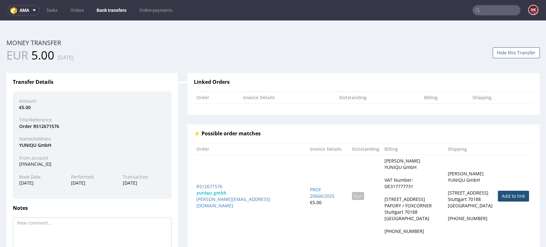
click at [497, 194] on link "Add to link" at bounding box center [512, 195] width 31 height 11
type input "R512671576"
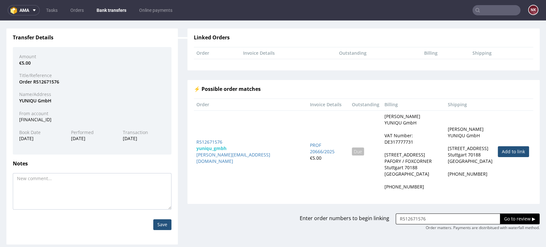
click at [502, 213] on input "Go to review ▶" at bounding box center [519, 218] width 40 height 11
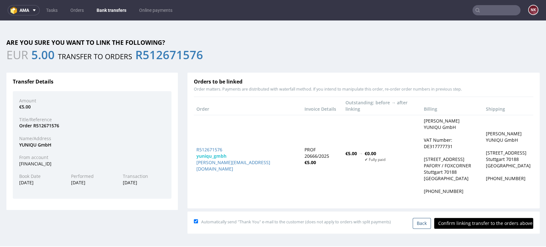
scroll to position [0, 0]
click at [464, 218] on input "Confirm linking transfer to the orders above" at bounding box center [483, 223] width 99 height 11
type input "In progress..."
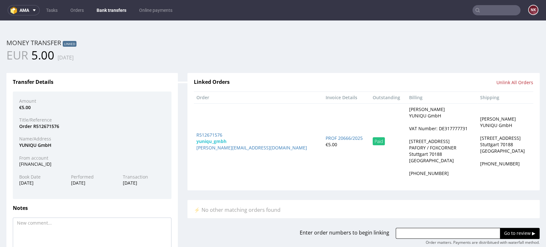
click at [109, 10] on link "Bank transfers" at bounding box center [111, 10] width 37 height 10
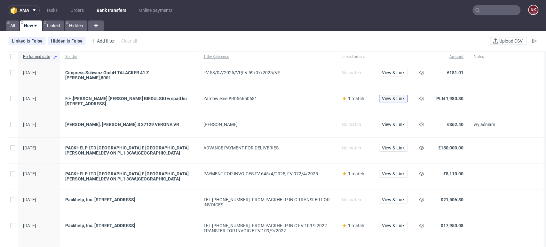
click at [396, 96] on span "View & Link" at bounding box center [393, 98] width 23 height 4
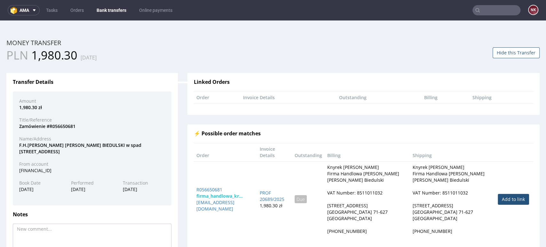
scroll to position [51, 0]
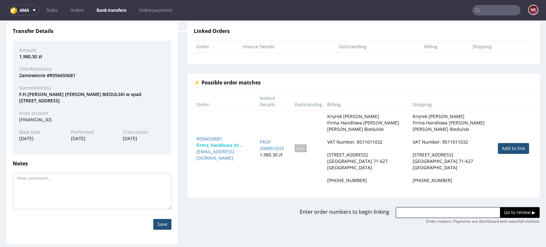
click at [507, 143] on link "Add to link" at bounding box center [512, 148] width 31 height 11
type input "R056650681"
click at [501, 207] on input "Go to review ▶" at bounding box center [519, 212] width 40 height 11
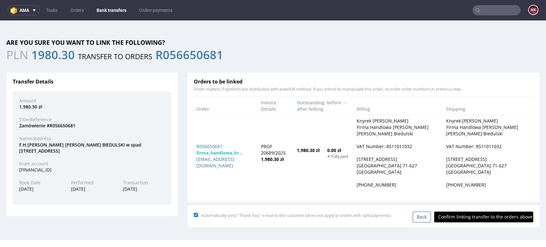
scroll to position [0, 0]
click at [470, 216] on input "Confirm linking transfer to the orders above" at bounding box center [483, 216] width 99 height 11
type input "In progress..."
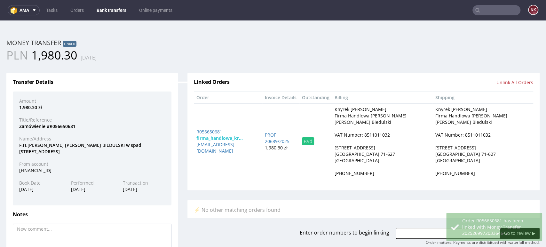
click at [128, 8] on link "Bank transfers" at bounding box center [111, 10] width 37 height 10
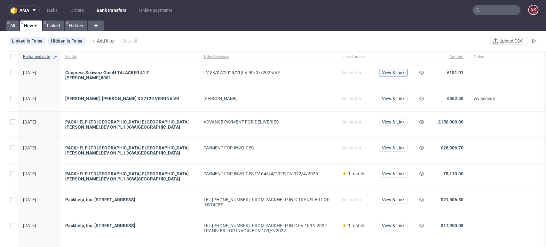
click at [391, 74] on span "View & Link" at bounding box center [393, 72] width 23 height 4
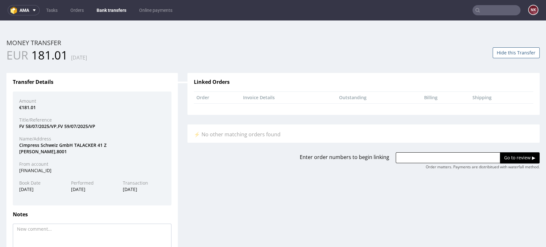
click at [497, 50] on button "Hide this Transfer" at bounding box center [515, 52] width 47 height 11
click at [129, 5] on ul "Tasks Orders Bank transfers Online payments" at bounding box center [109, 10] width 139 height 10
click at [121, 9] on link "Bank transfers" at bounding box center [111, 10] width 37 height 10
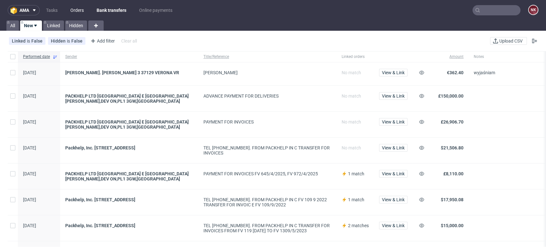
click at [78, 10] on link "Orders" at bounding box center [76, 10] width 21 height 10
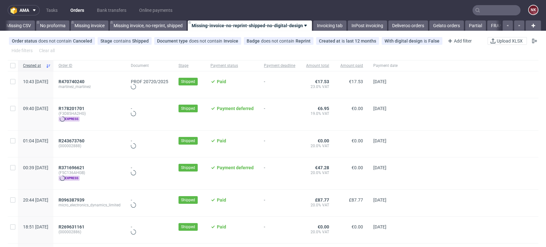
scroll to position [0, 905]
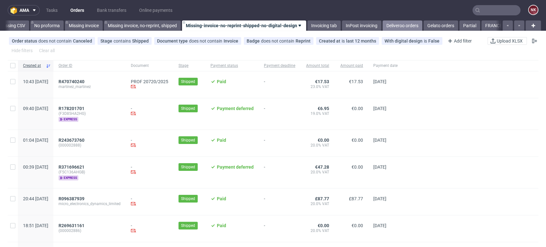
click at [394, 27] on link "Deliveroo orders" at bounding box center [402, 25] width 40 height 10
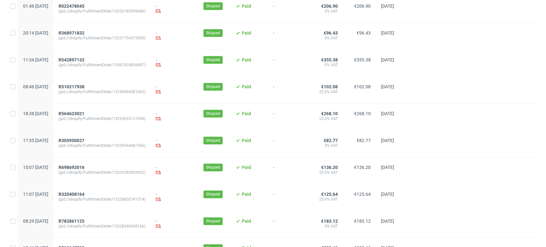
scroll to position [521, 0]
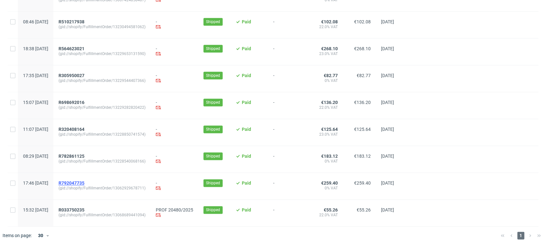
click at [84, 183] on span "R792047735" at bounding box center [71, 182] width 26 height 5
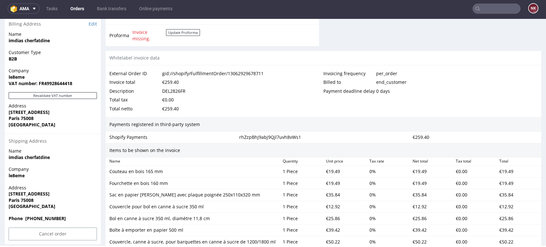
scroll to position [313, 0]
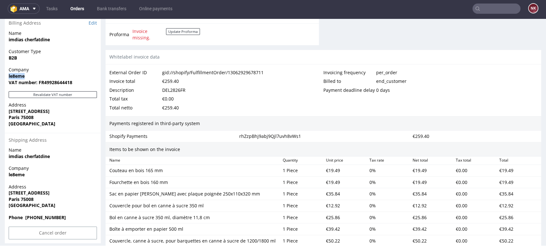
drag, startPoint x: 27, startPoint y: 76, endPoint x: 4, endPoint y: 76, distance: 23.3
click at [4, 76] on div "Order R792047735 (gid://shopify/FulfillmentOrder/13062929678711) 15.09.2025 05:…" at bounding box center [273, 157] width 546 height 871
copy strong "le8eme"
click at [60, 82] on strong "VAT number: FR49928644418" at bounding box center [41, 82] width 64 height 6
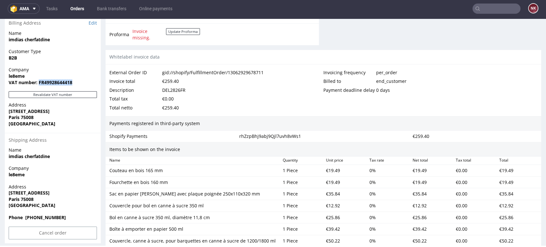
copy strong "FR49928644418"
drag, startPoint x: 50, startPoint y: 111, endPoint x: 8, endPoint y: 111, distance: 41.9
click at [9, 111] on span "[STREET_ADDRESS]" at bounding box center [53, 111] width 88 height 6
copy strong "[STREET_ADDRESS]"
click at [27, 118] on strong "Paris 75008" at bounding box center [21, 117] width 25 height 6
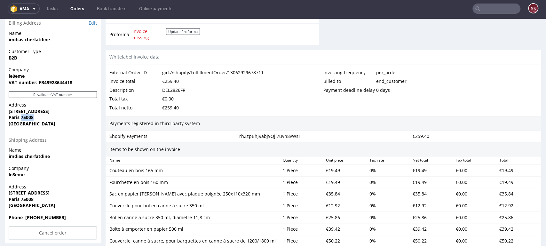
click at [27, 118] on strong "Paris 75008" at bounding box center [21, 117] width 25 height 6
copy strong "75008"
click at [16, 118] on strong "Paris 75008" at bounding box center [21, 117] width 25 height 6
copy strong "Paris"
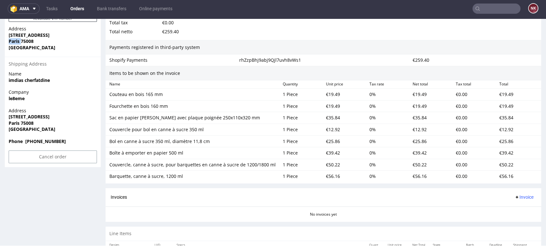
scroll to position [390, 0]
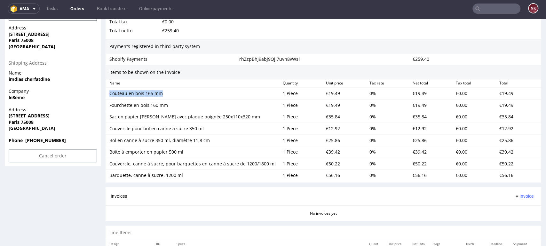
drag, startPoint x: 163, startPoint y: 95, endPoint x: 106, endPoint y: 95, distance: 57.5
click at [106, 95] on div "Couteau en bois 165 mm 1 Piece €19.49 0 % €19.49 €0.00 €19.49" at bounding box center [322, 94] width 435 height 12
copy div "Couteau en bois 165 mm"
click at [332, 93] on div "€19.49" at bounding box center [344, 93] width 43 height 9
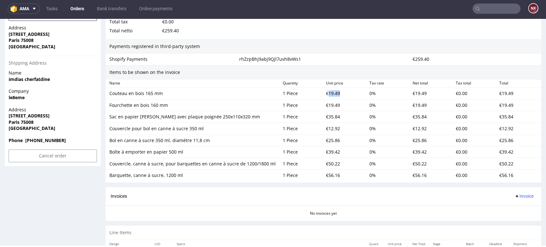
copy div "19.49"
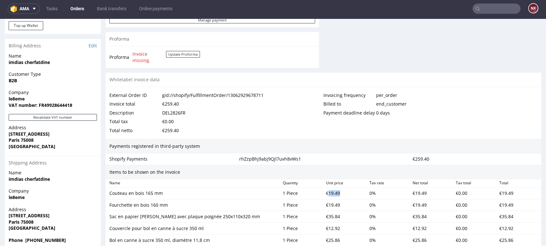
scroll to position [288, 0]
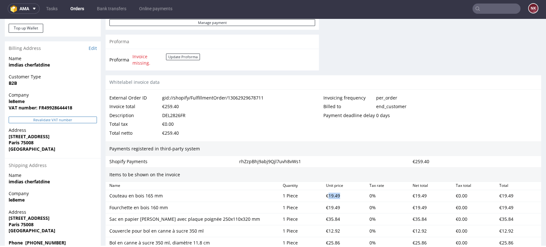
click at [80, 120] on button "Revalidate VAT number" at bounding box center [53, 119] width 88 height 7
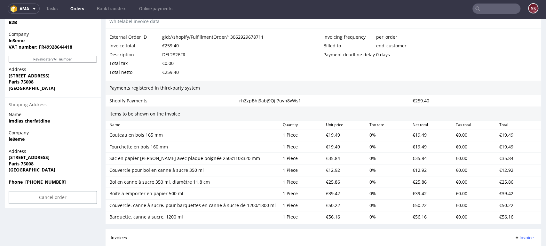
scroll to position [350, 0]
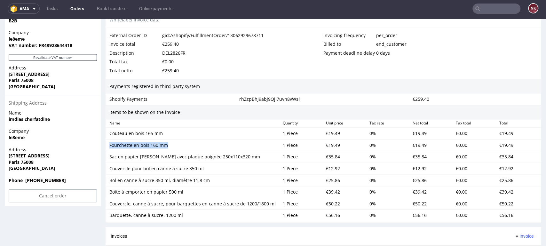
drag, startPoint x: 172, startPoint y: 142, endPoint x: 110, endPoint y: 143, distance: 62.3
click at [110, 143] on div "Fourchette en bois 160 mm" at bounding box center [193, 145] width 168 height 6
copy div "Fourchette en bois 160 mm"
click at [330, 141] on div "€19.49" at bounding box center [344, 145] width 43 height 9
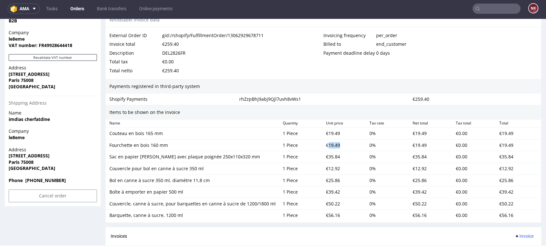
copy div "19.49"
drag, startPoint x: 239, startPoint y: 157, endPoint x: 107, endPoint y: 158, distance: 131.7
click at [107, 158] on div "Sac en papier [PERSON_NAME] avec plaque poignée 250x110x320 mm" at bounding box center [193, 156] width 173 height 9
copy div "Sac en papier [PERSON_NAME] avec plaque poignée 250x110x320 mm"
click at [330, 157] on div "€35.84" at bounding box center [344, 156] width 43 height 9
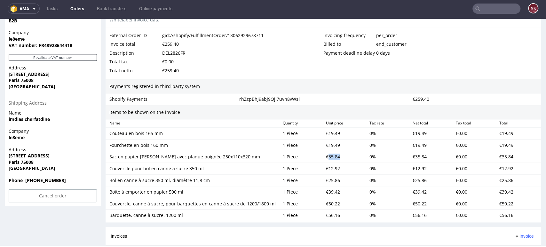
click at [330, 157] on div "€35.84" at bounding box center [344, 156] width 43 height 9
drag, startPoint x: 238, startPoint y: 168, endPoint x: 107, endPoint y: 167, distance: 130.7
click at [107, 167] on div "Couvercle pour bol en canne à sucre 350 ml" at bounding box center [193, 168] width 173 height 9
click at [327, 166] on div "€12.92" at bounding box center [344, 168] width 43 height 9
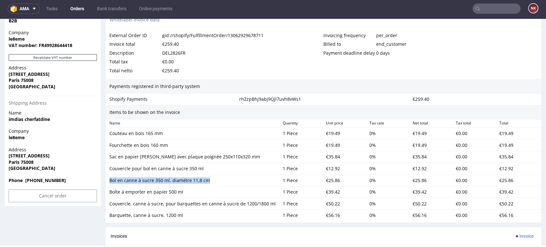
drag, startPoint x: 214, startPoint y: 179, endPoint x: 107, endPoint y: 180, distance: 106.4
click at [107, 180] on div "Bol en canne à sucre 350 ml, diamètre 11,8 cm" at bounding box center [193, 180] width 173 height 9
click at [332, 180] on div "€25.86" at bounding box center [344, 180] width 43 height 9
drag, startPoint x: 187, startPoint y: 191, endPoint x: 110, endPoint y: 190, distance: 77.0
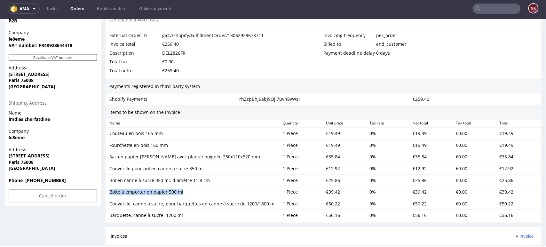
click at [110, 190] on div "Boîte à emporter en papier 500 ml" at bounding box center [193, 192] width 168 height 6
click at [330, 195] on div "€39.42" at bounding box center [344, 191] width 43 height 9
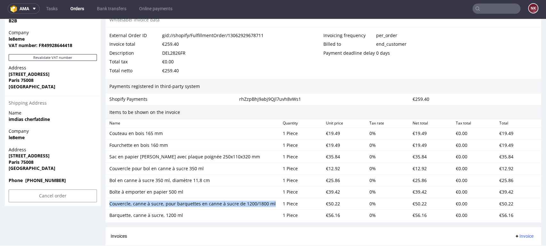
drag, startPoint x: 273, startPoint y: 202, endPoint x: 108, endPoint y: 202, distance: 164.6
click at [108, 202] on div "Couvercle, canne à sucre, pour barquettes en canne à sucre de 1200/1800 ml" at bounding box center [193, 203] width 173 height 9
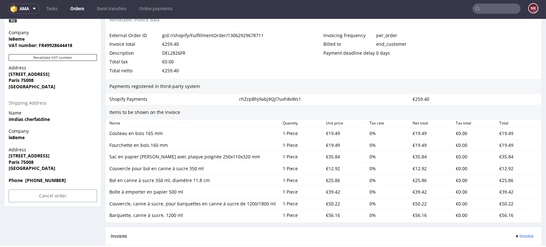
click at [331, 204] on div "€50.22" at bounding box center [344, 203] width 43 height 9
drag, startPoint x: 183, startPoint y: 213, endPoint x: 108, endPoint y: 214, distance: 75.1
click at [108, 214] on div "Barquette, canne à sucre, 1200 ml" at bounding box center [193, 215] width 173 height 9
click at [327, 213] on div "€56.16" at bounding box center [344, 215] width 43 height 9
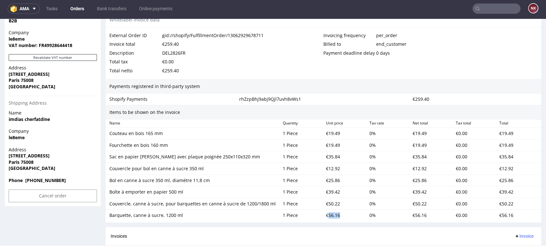
click at [327, 213] on div "€56.16" at bounding box center [344, 215] width 43 height 9
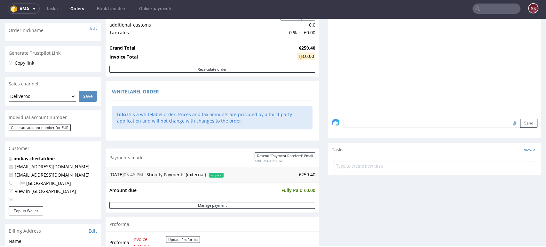
scroll to position [0, 0]
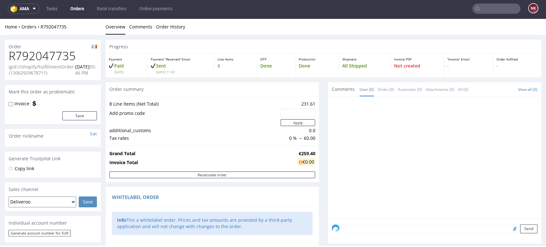
click at [47, 50] on h1 "R792047735" at bounding box center [53, 56] width 88 height 13
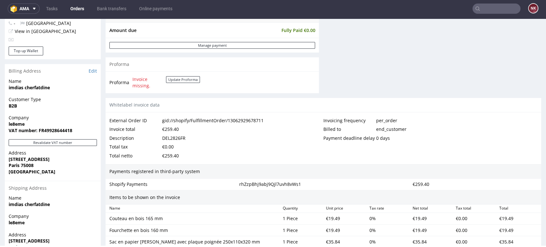
scroll to position [267, 0]
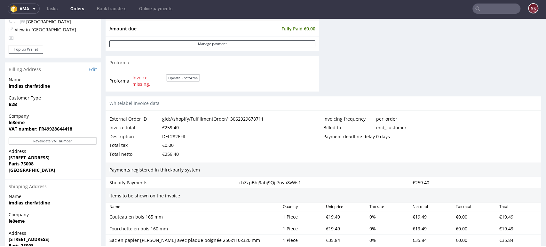
click at [172, 135] on div "DEL2826FR" at bounding box center [173, 136] width 23 height 9
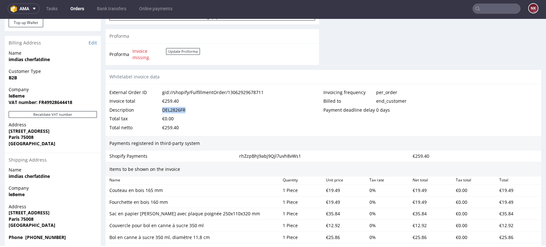
scroll to position [287, 0]
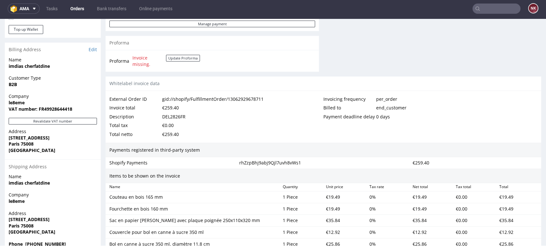
click at [174, 132] on div "€259.40" at bounding box center [170, 134] width 17 height 9
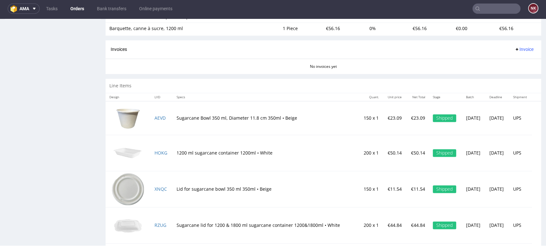
scroll to position [539, 0]
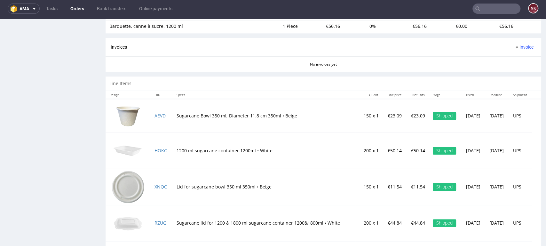
click at [514, 48] on span "Invoice" at bounding box center [523, 46] width 19 height 5
click at [501, 74] on span "Upload" at bounding box center [512, 71] width 31 height 6
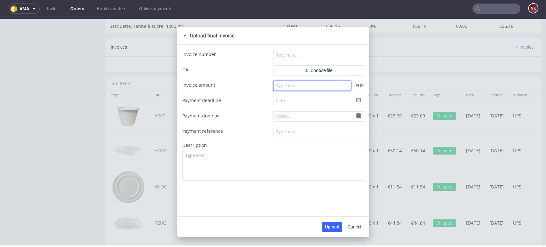
click at [331, 82] on input "number" at bounding box center [312, 86] width 78 height 10
paste input "259.40"
type input "259.40"
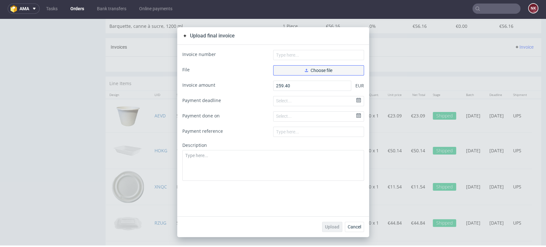
click at [318, 70] on span "Choose file" at bounding box center [318, 70] width 27 height 4
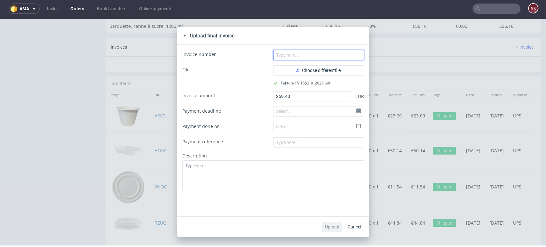
click at [307, 53] on input "text" at bounding box center [318, 55] width 91 height 10
type input "FV 1553/9/2025"
click at [327, 223] on button "Upload" at bounding box center [332, 226] width 20 height 10
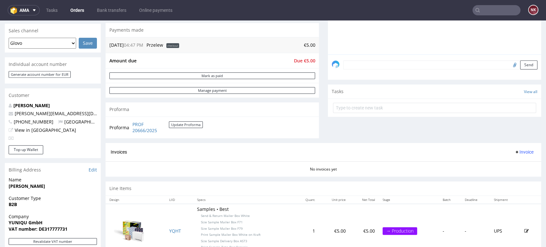
scroll to position [162, 0]
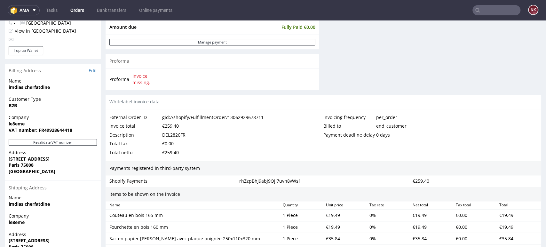
scroll to position [271, 0]
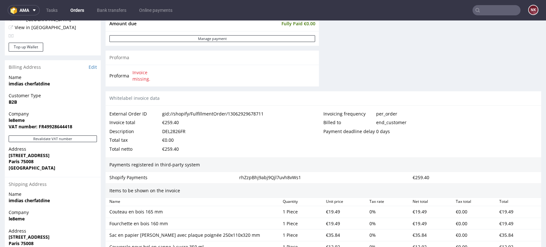
click at [355, 227] on div "€19.49" at bounding box center [344, 223] width 43 height 9
